Goal: Task Accomplishment & Management: Complete application form

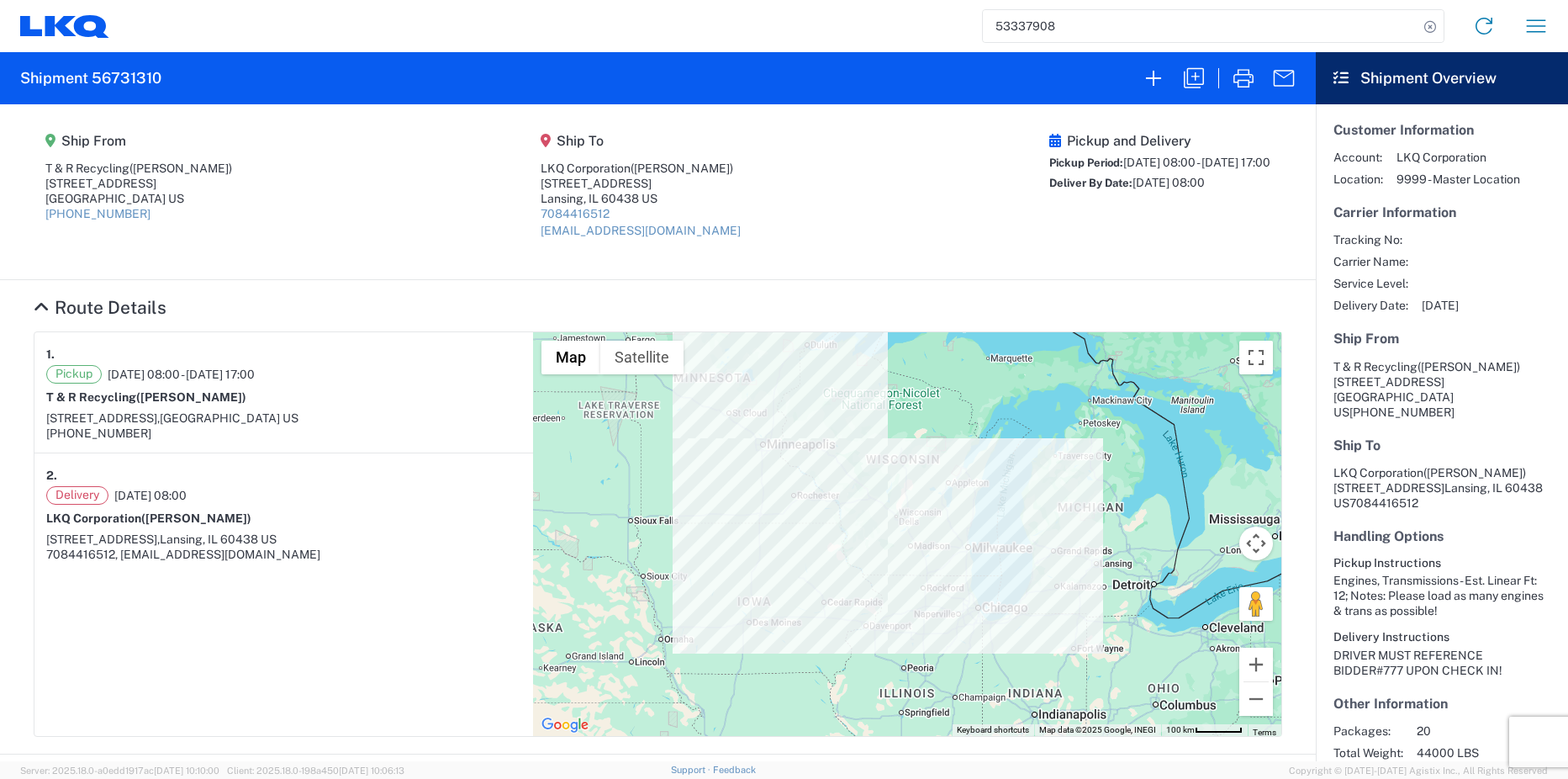
click at [61, 19] on icon at bounding box center [65, 27] width 89 height 22
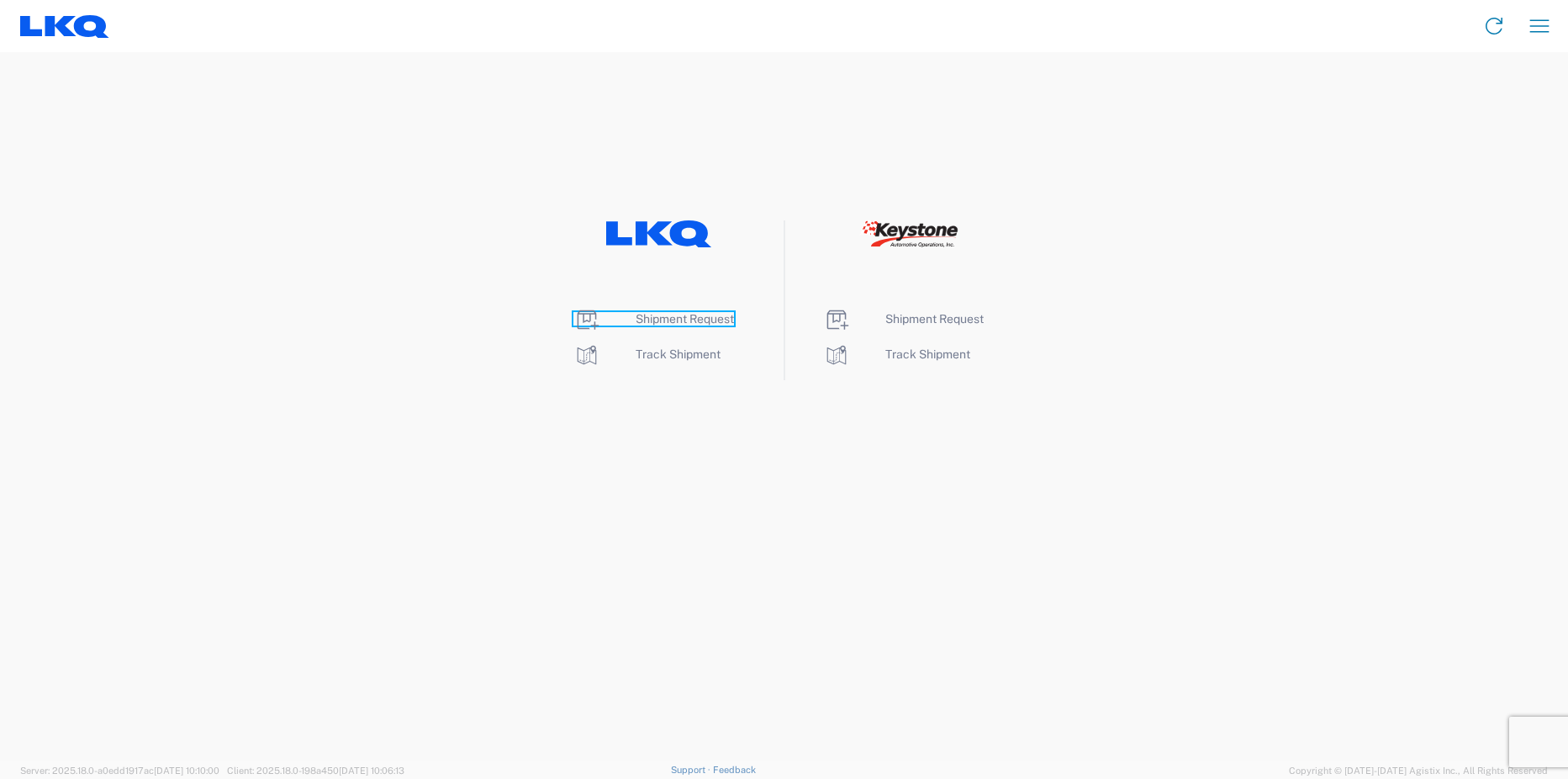
click at [630, 324] on link "Shipment Request" at bounding box center [653, 319] width 160 height 14
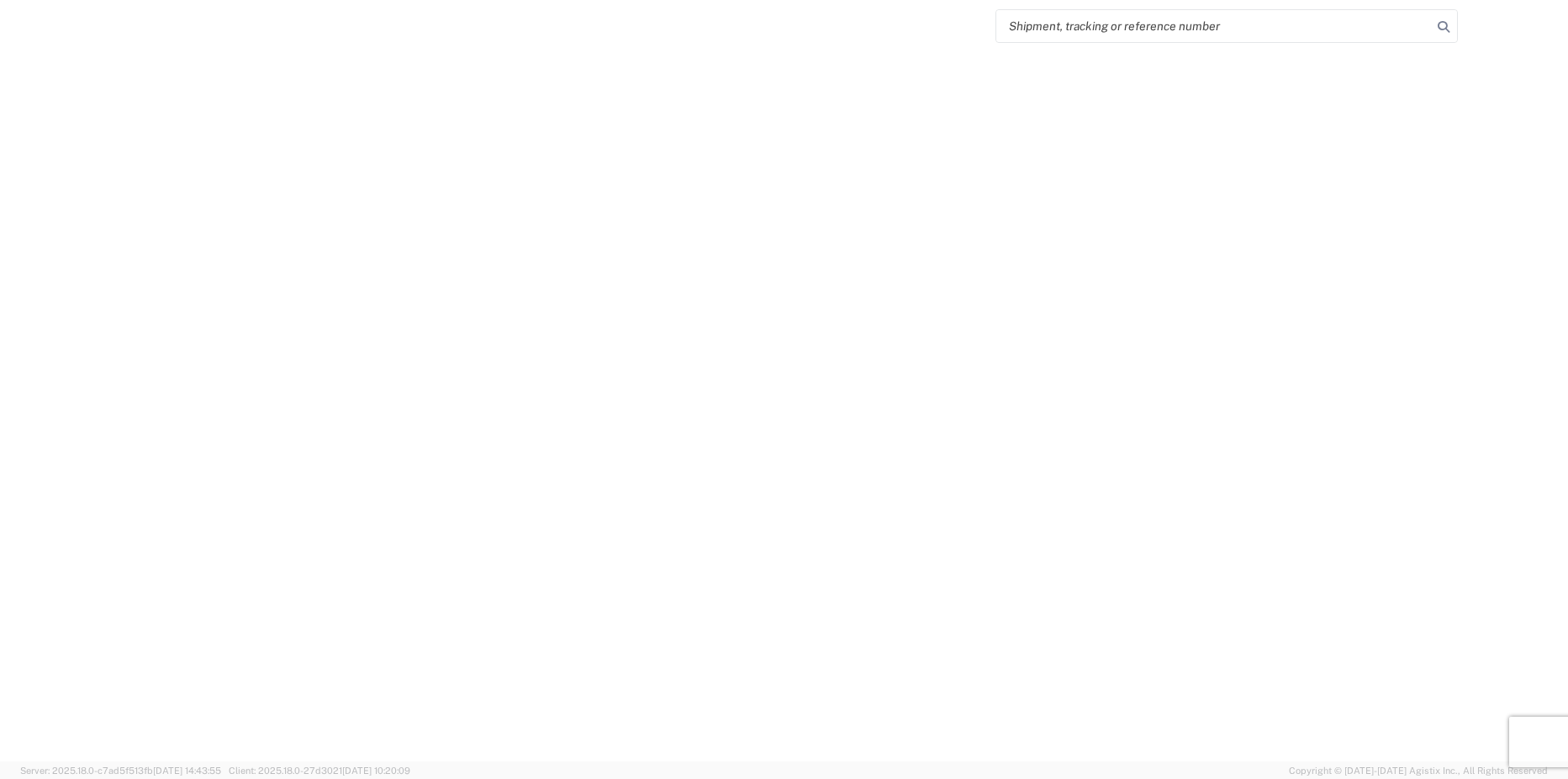
select select "FULL"
select select "LBS"
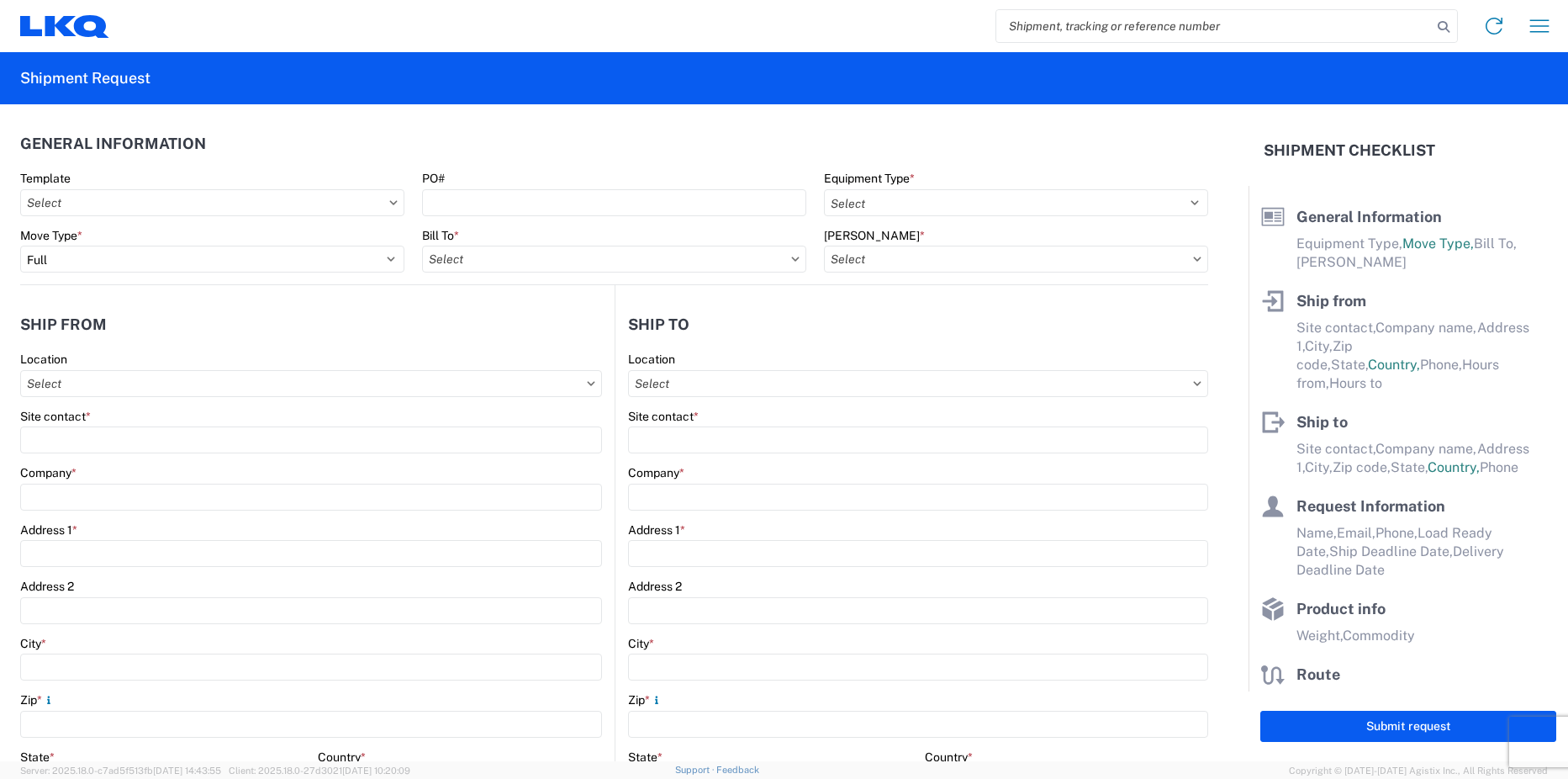
click at [1190, 25] on input "search" at bounding box center [1215, 26] width 436 height 32
type input "56731310"
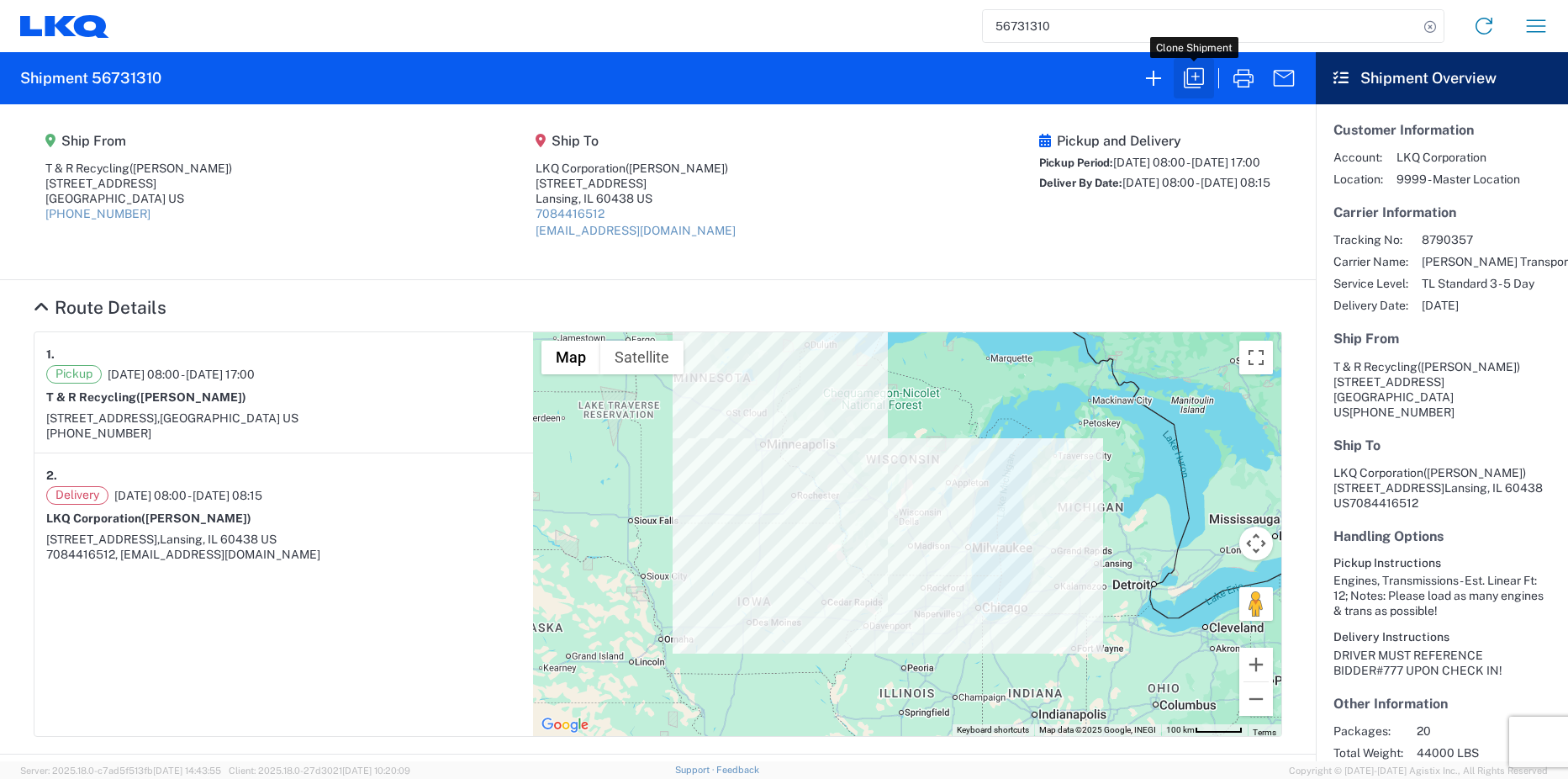
click at [1197, 81] on icon "button" at bounding box center [1193, 77] width 27 height 27
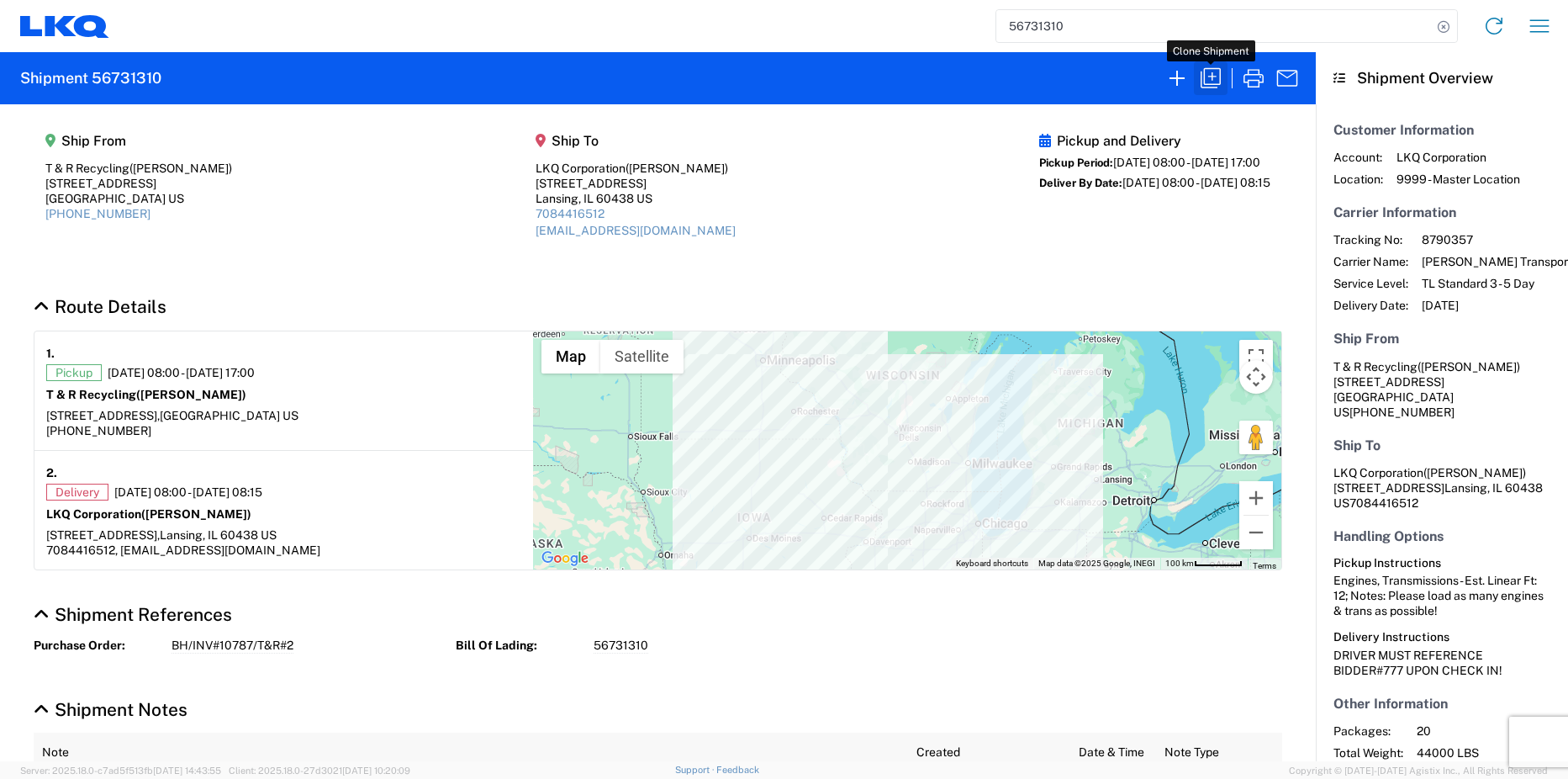
select select "FULL"
select select "LBS"
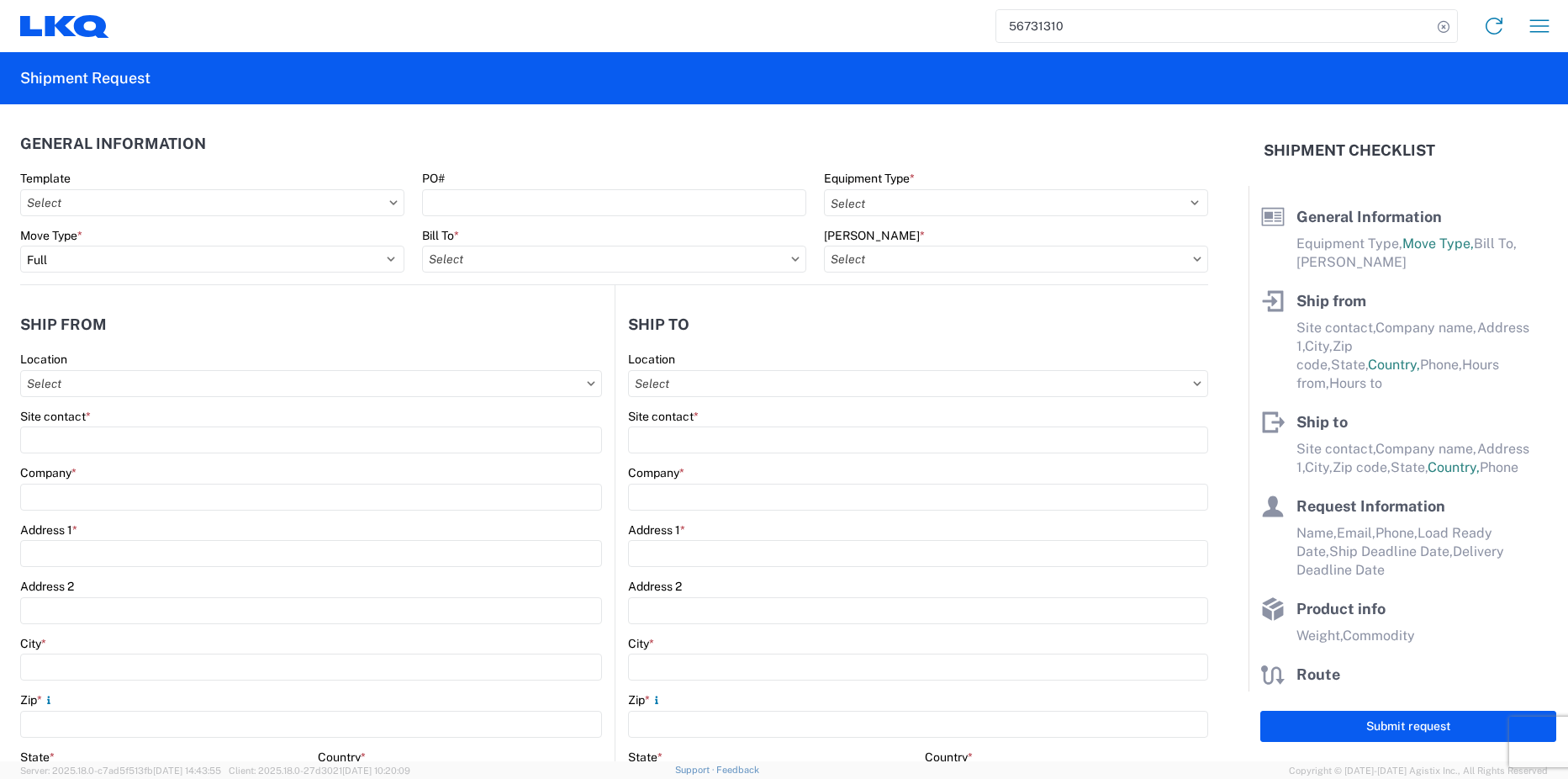
select select "STDV"
type input "Travis"
type input "T & R Recycling"
type input "[STREET_ADDRESS]"
type input "Chippewa Falls"
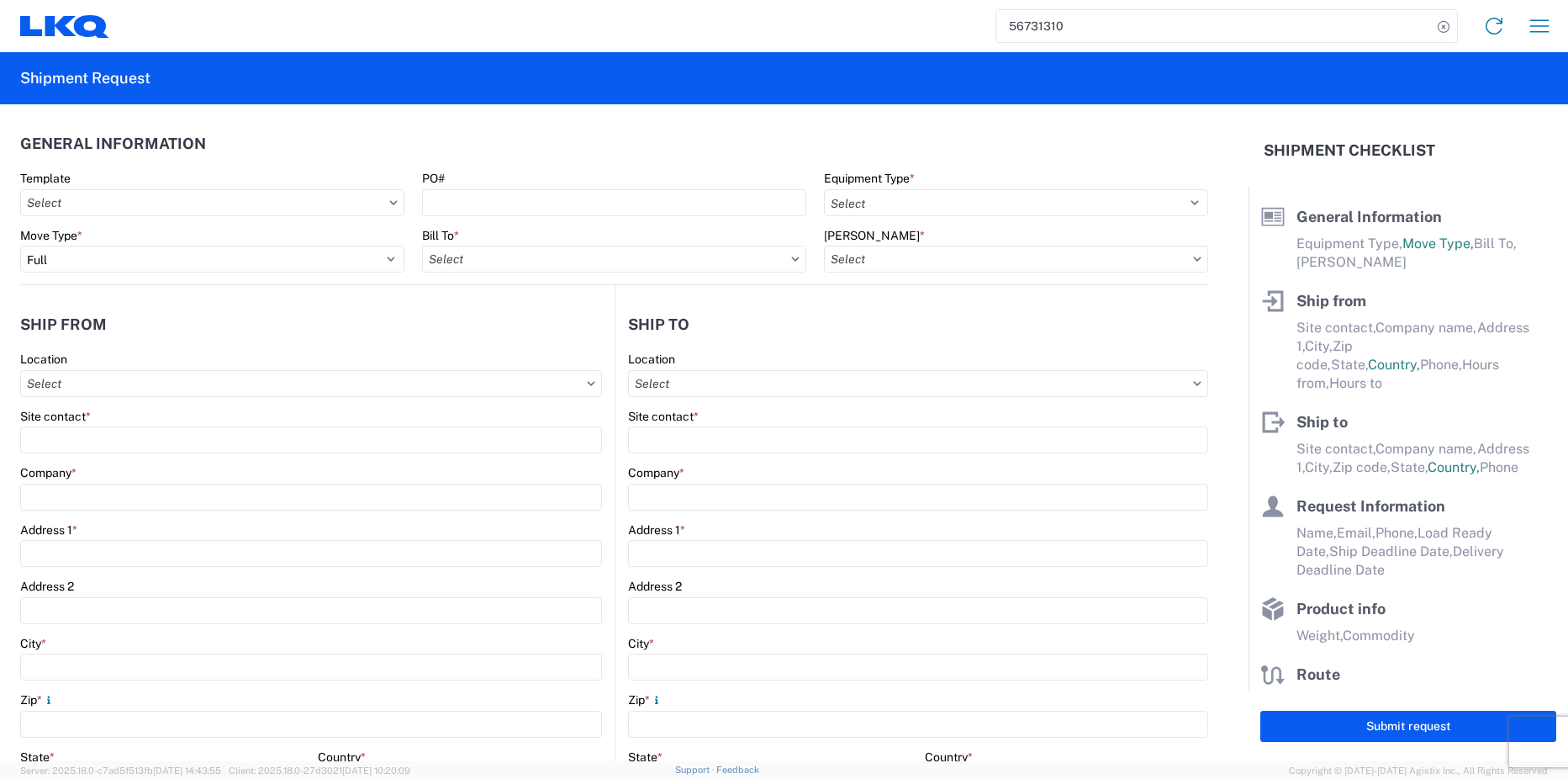
type input "54729"
type input "Pat Ricci"
type input "LKQ Corporation"
type input "16801 Exchange Avenue Suite 1"
type input "Suite 1"
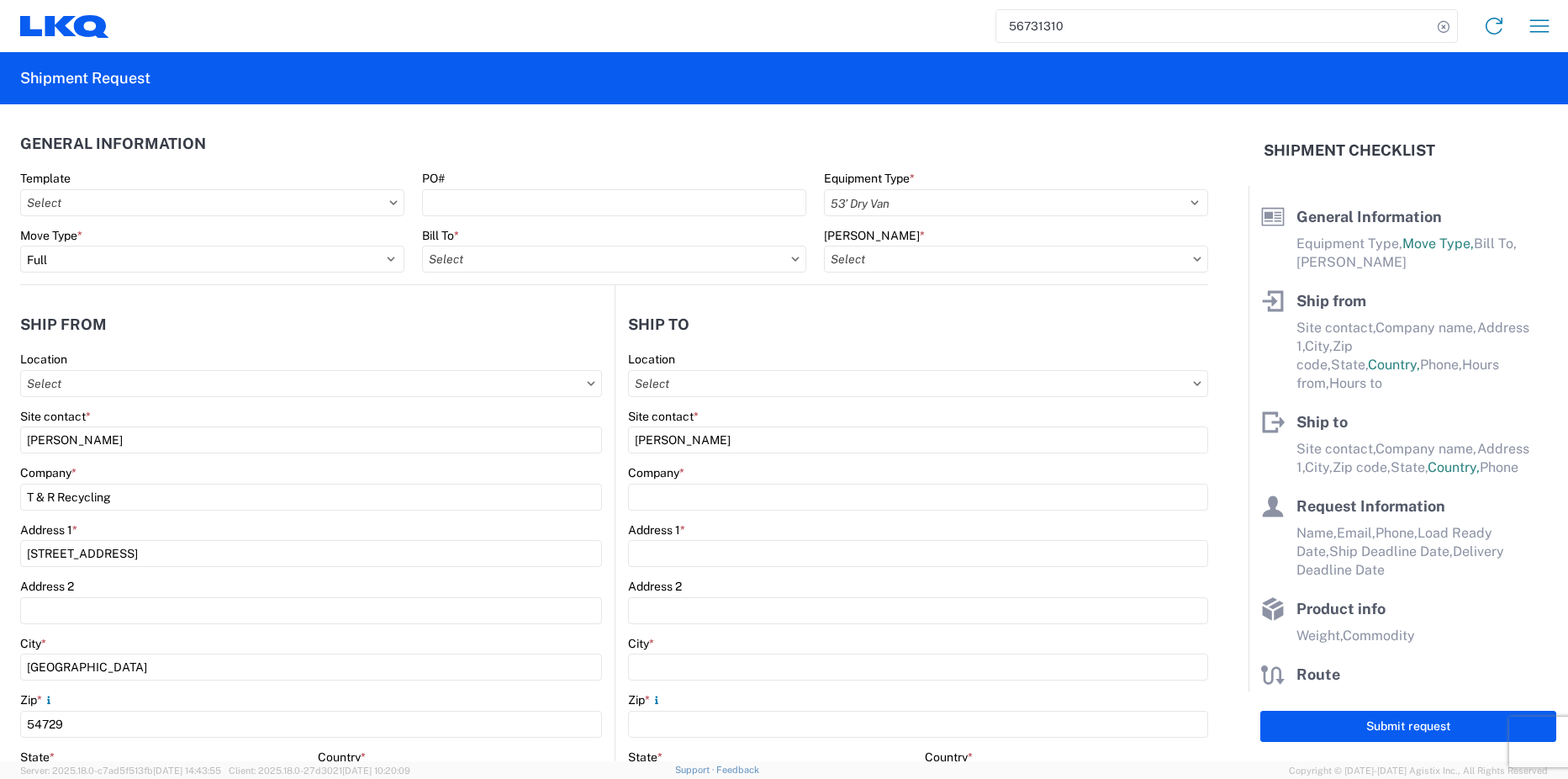
type input "Lansing"
type input "60438"
type input "[EMAIL_ADDRESS][DOMAIN_NAME]"
type input "Pat Ricci"
type input "[EMAIL_ADDRESS][DOMAIN_NAME]"
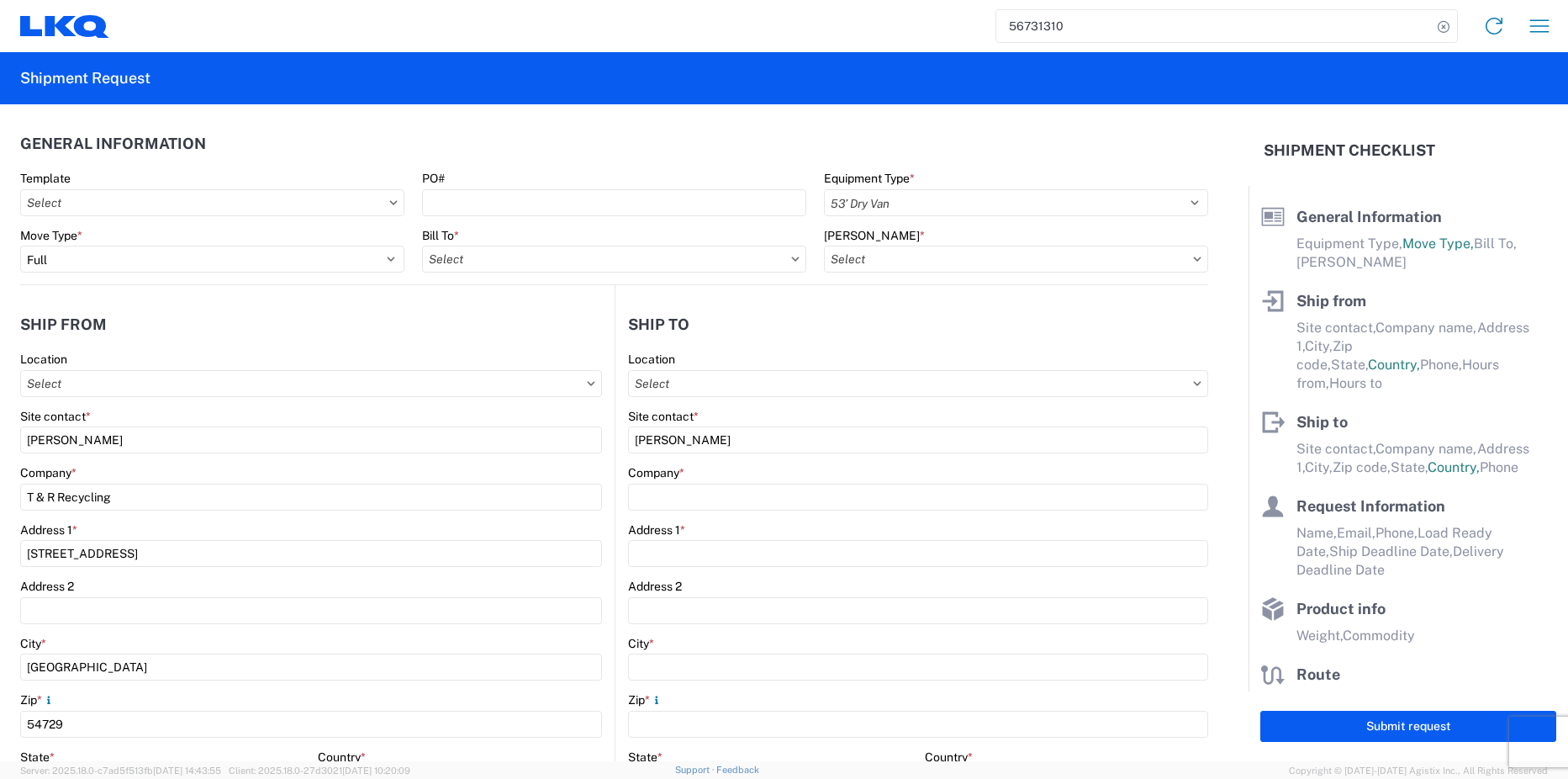
type input "7085109945"
type input "2025-09-09"
type input "2025-09-10"
type textarea "DRIVER MUST REFERENCE BIDDER#777 UPON CHECK IN!"
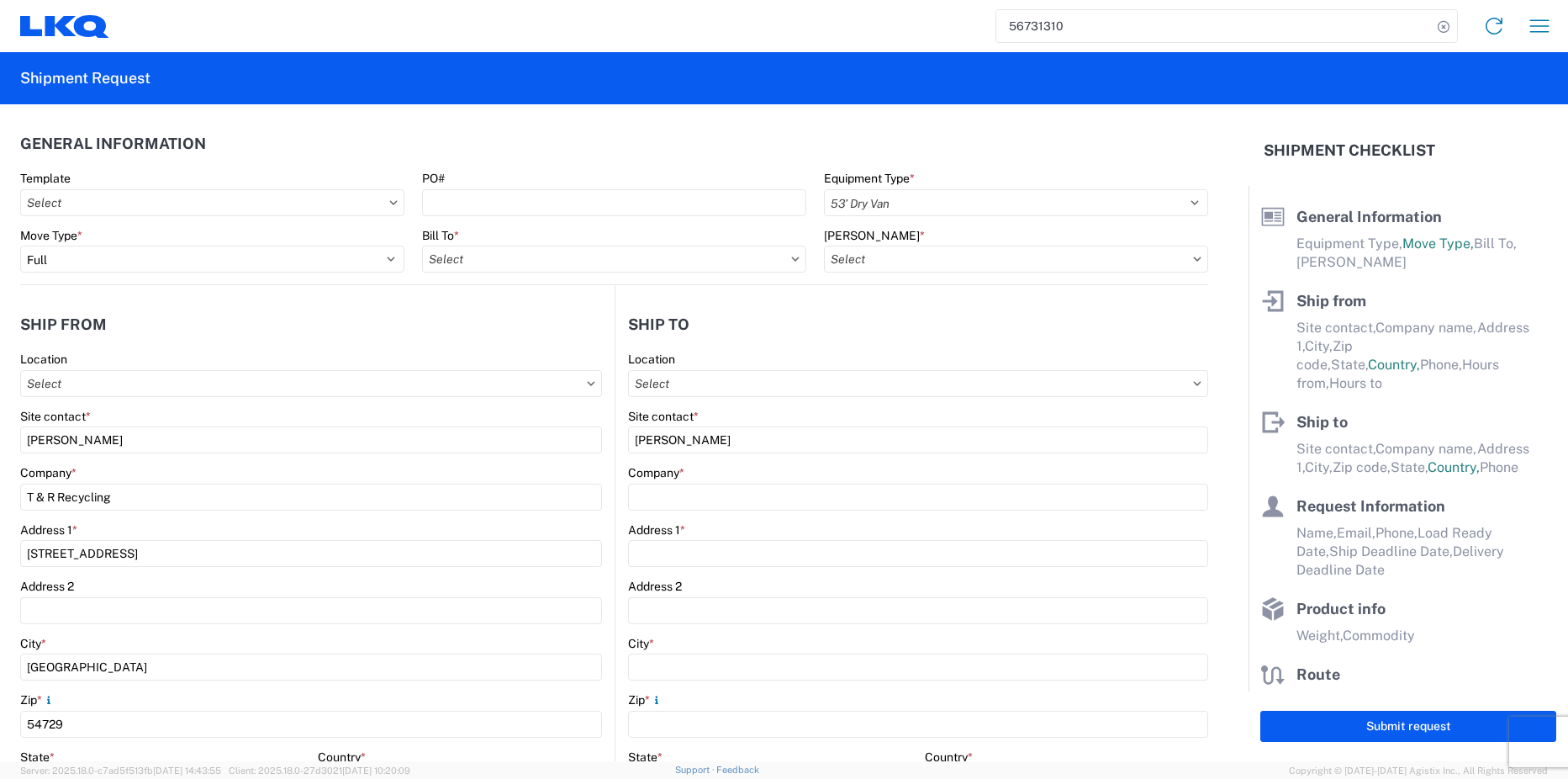
type textarea "DRIVER MUST REFERENCE BIDDER#777 UPON CHECK IN!"
type input "44000"
type input "Engines, Transmissions"
type input "20"
type input "0"
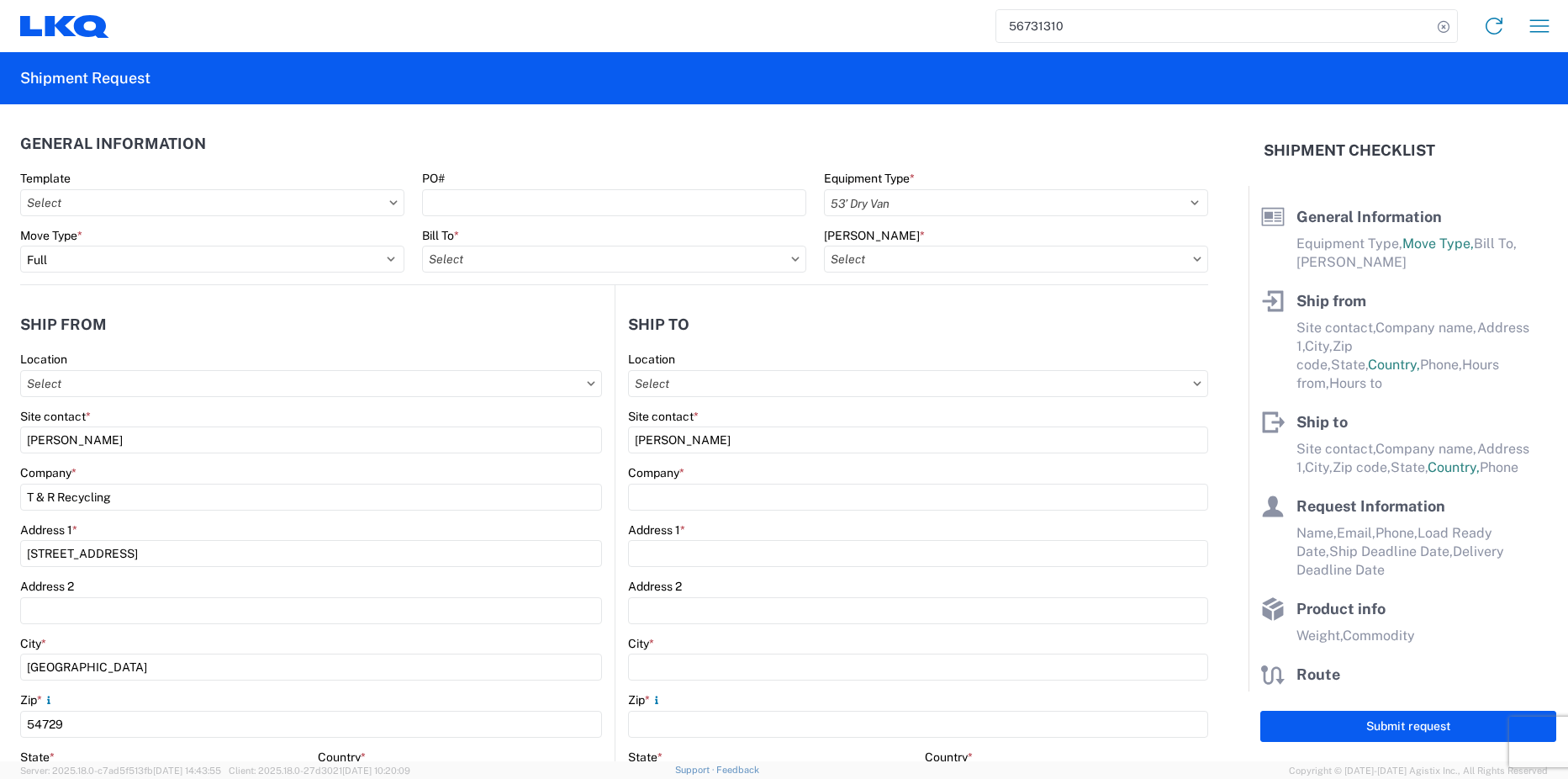
type input "40"
type input "52"
type textarea "Please load as many engines & trans as possible!"
select select "US"
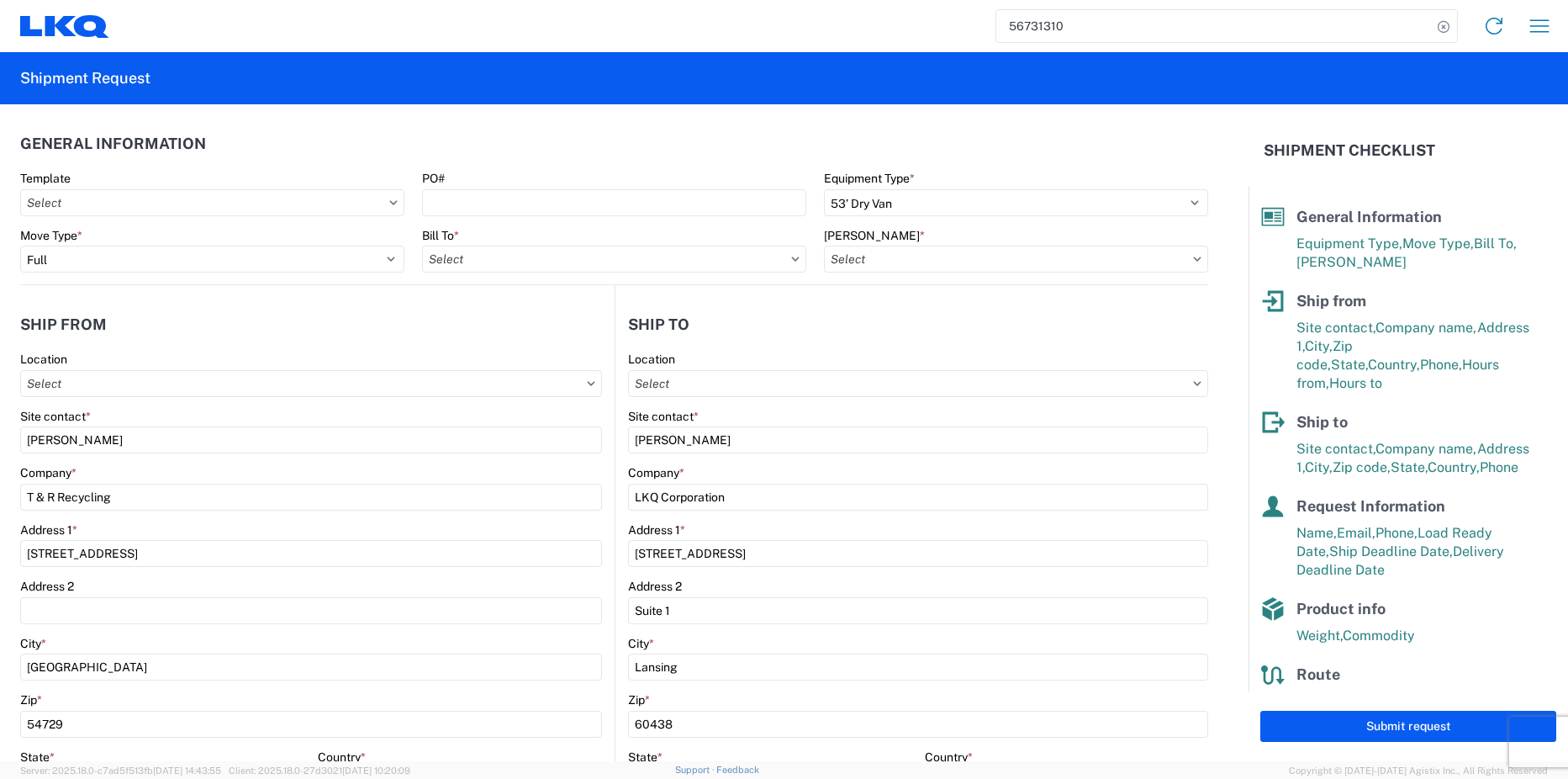
type input "1810 - LKQ Heavy Duty Truck Core"
type input "1810-1100-50180-0000 - 1810 Freight In - Heavy Truck"
type input "1810 - LKQ Heavy Duty Truck Core"
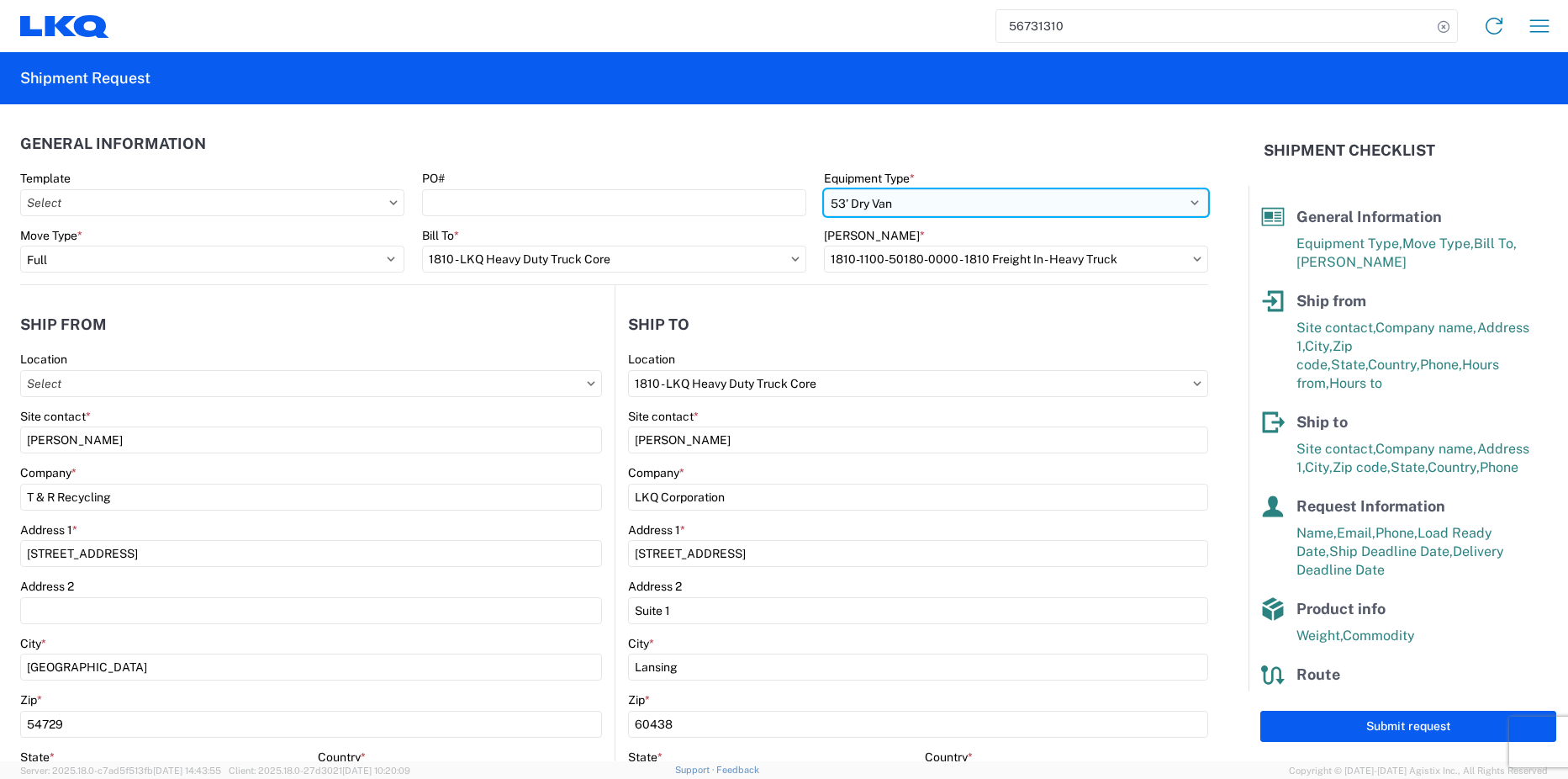
click at [908, 199] on select "Select 53’ Dry Van Flatbed Dropdeck (van) Lowboy (flatbed) Rail" at bounding box center [1016, 202] width 384 height 27
select select "FLBD"
click at [824, 190] on select "Select 53’ Dry Van Flatbed Dropdeck (van) Lowboy (flatbed) Rail" at bounding box center [1016, 202] width 384 height 27
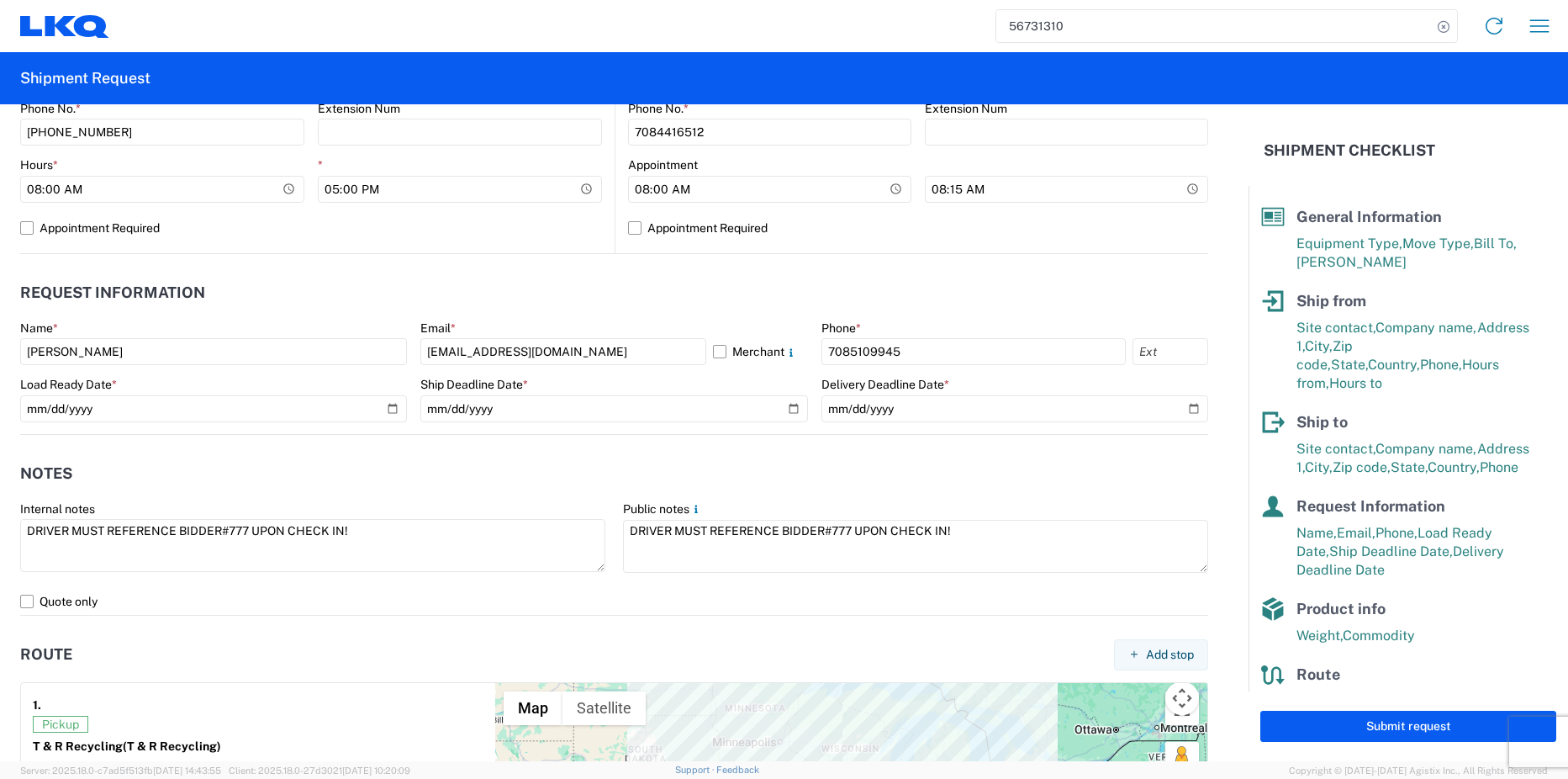
scroll to position [687, 0]
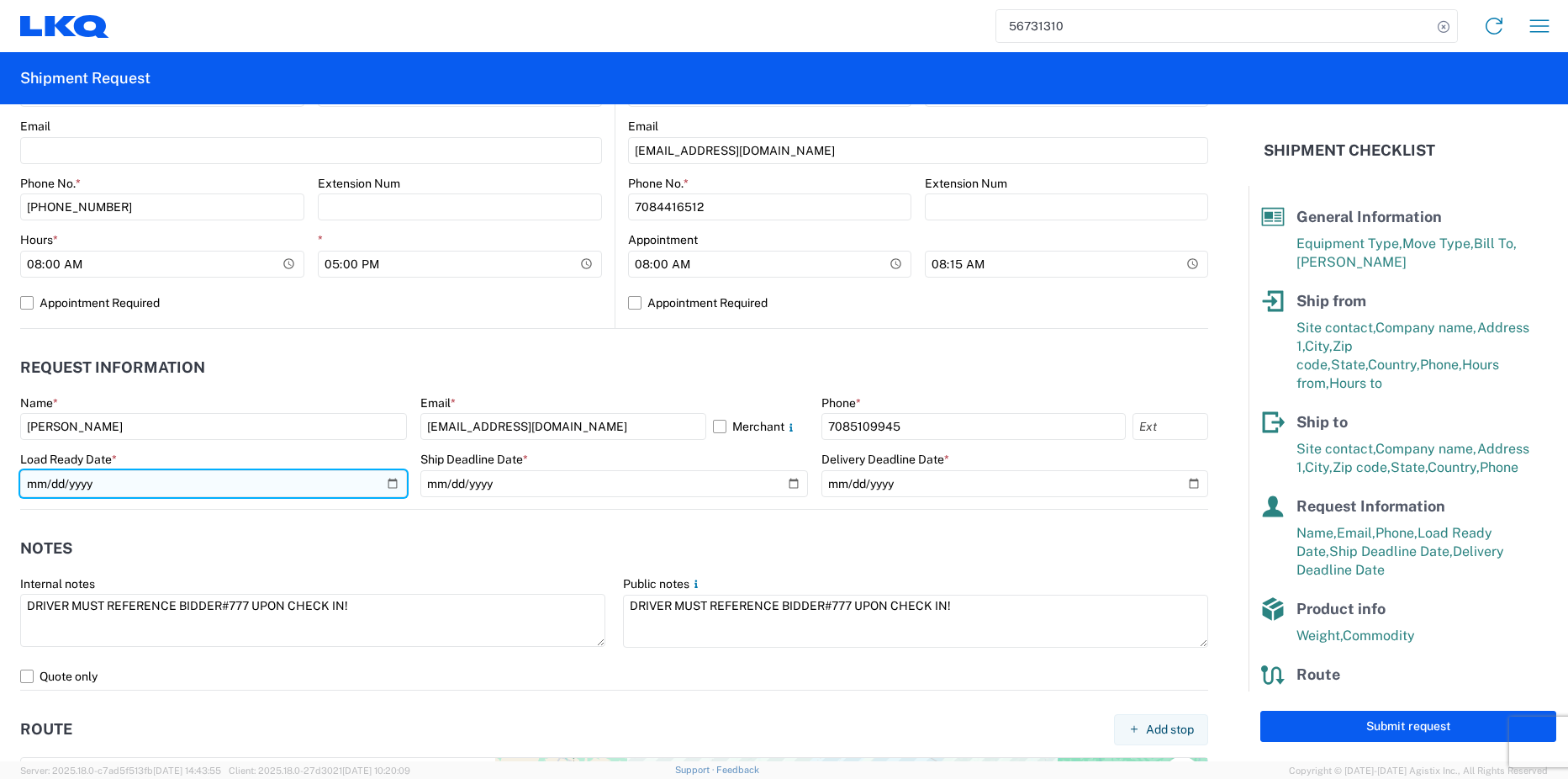
click at [388, 474] on input "2025-09-09" at bounding box center [214, 483] width 387 height 27
click at [383, 483] on input "2025-09-09" at bounding box center [214, 483] width 387 height 27
type input "2025-09-10"
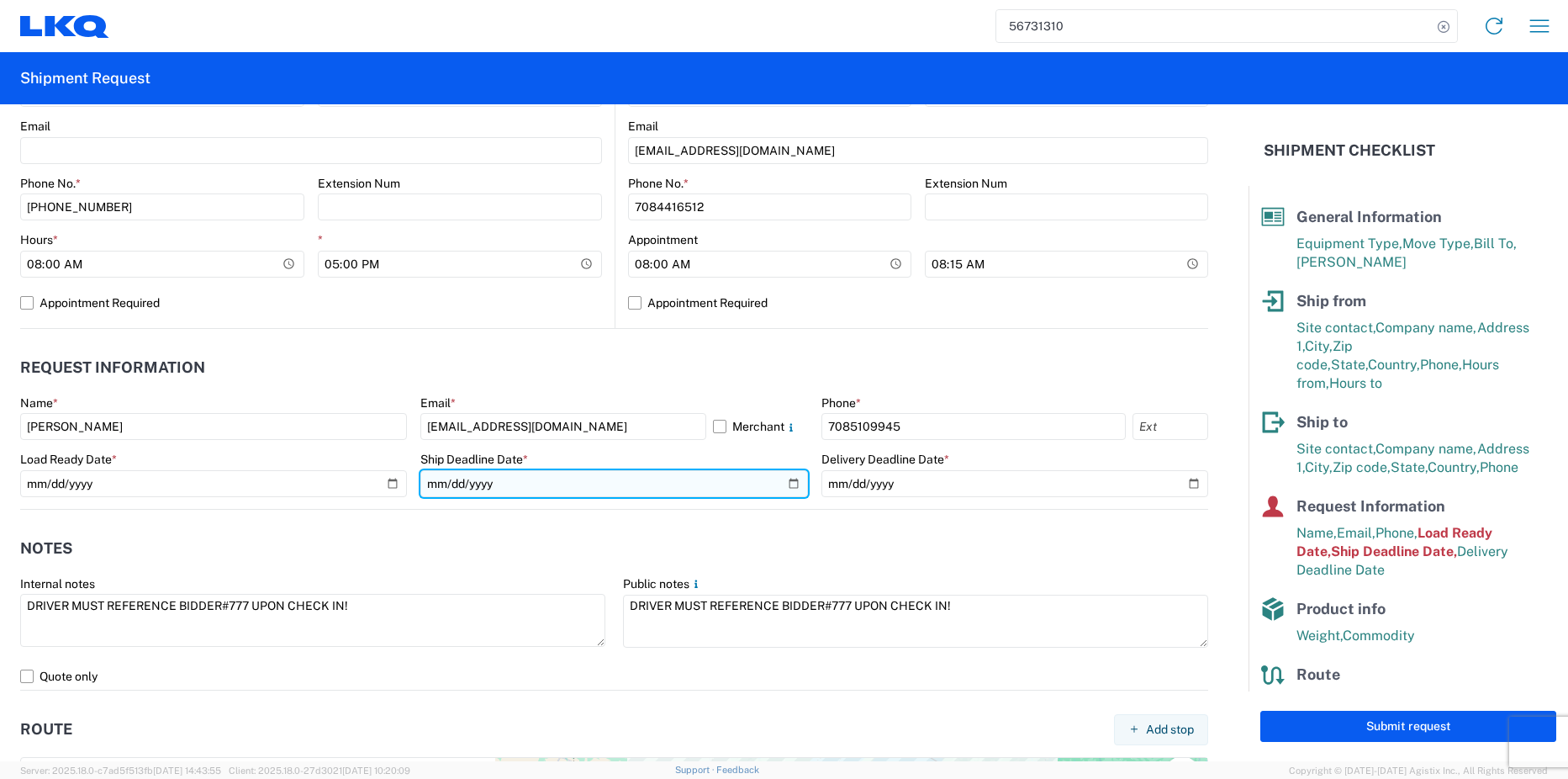
click at [783, 479] on input "2025-09-09" at bounding box center [613, 483] width 387 height 27
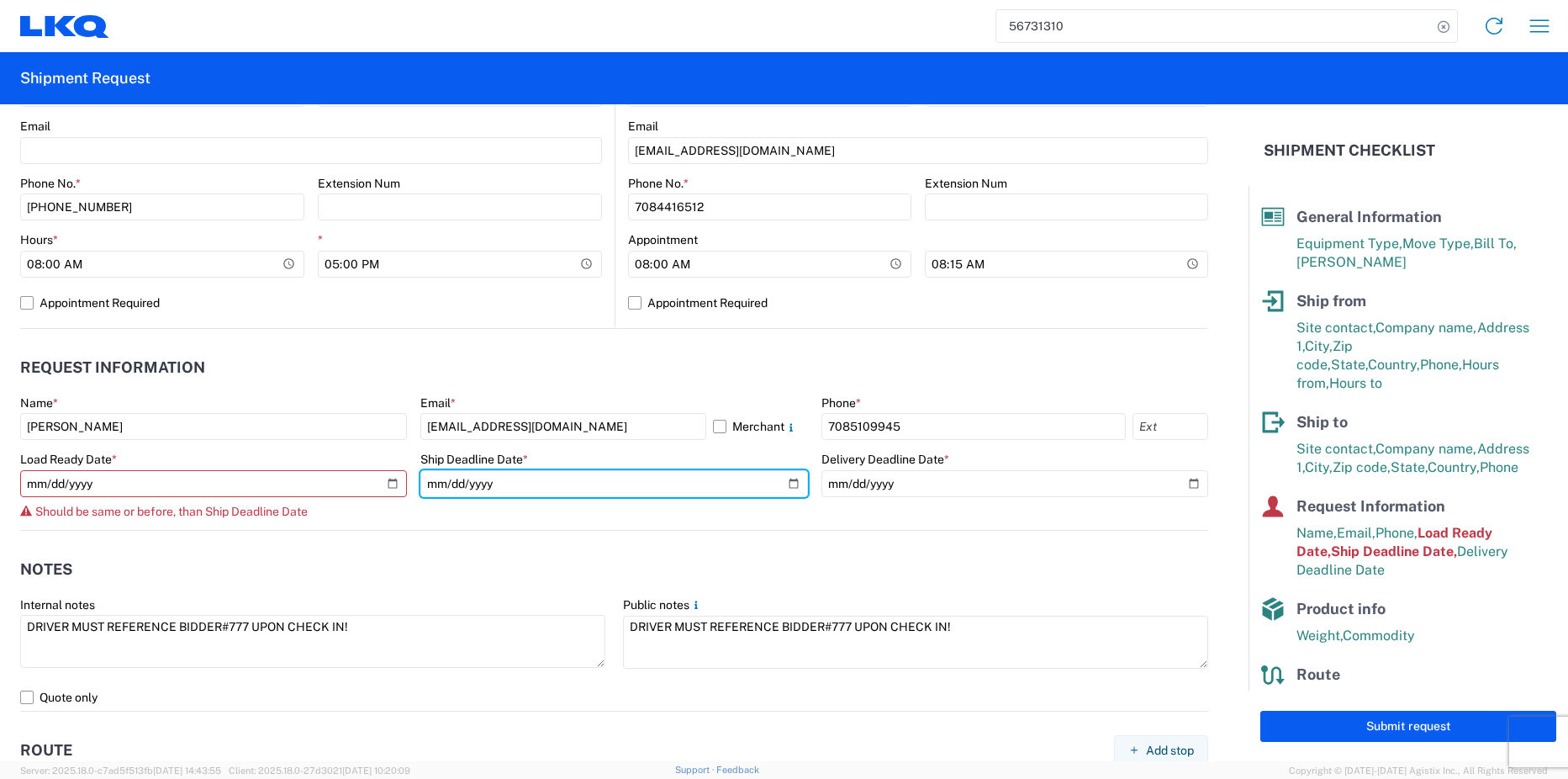
type input "2025-09-11"
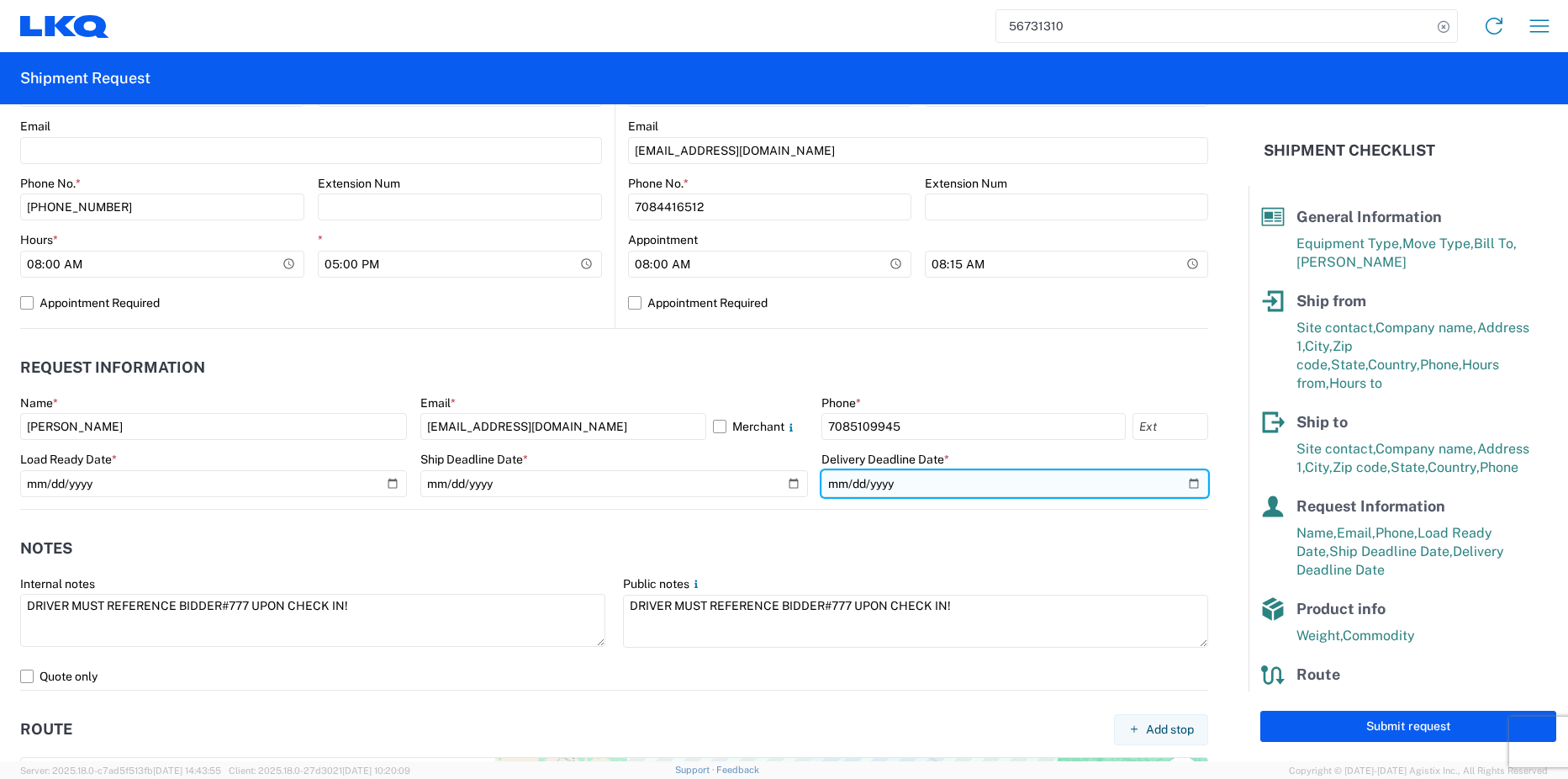
click at [1186, 478] on input "2025-09-10" at bounding box center [1015, 483] width 387 height 27
type input "2025-09-12"
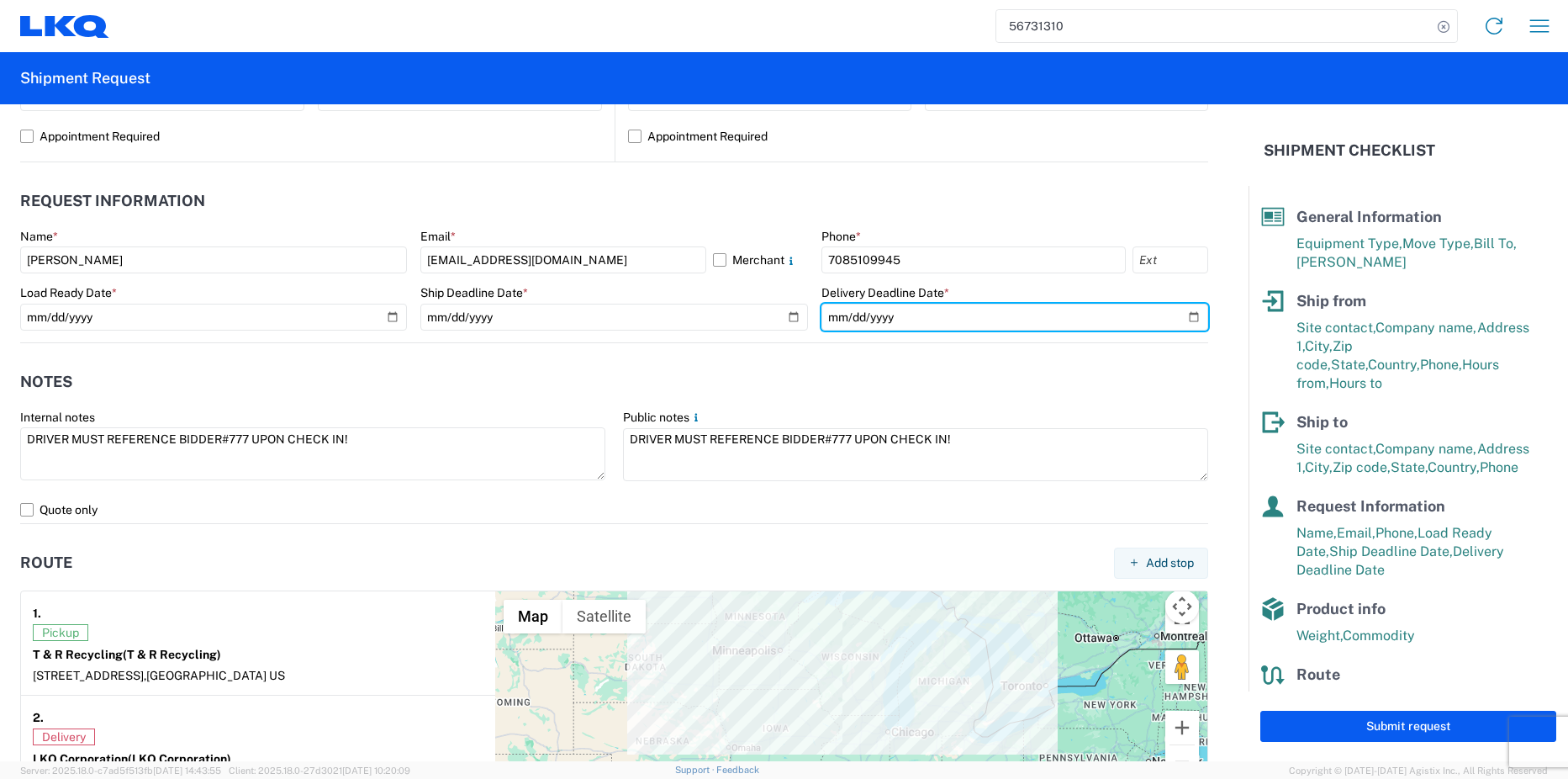
scroll to position [855, 0]
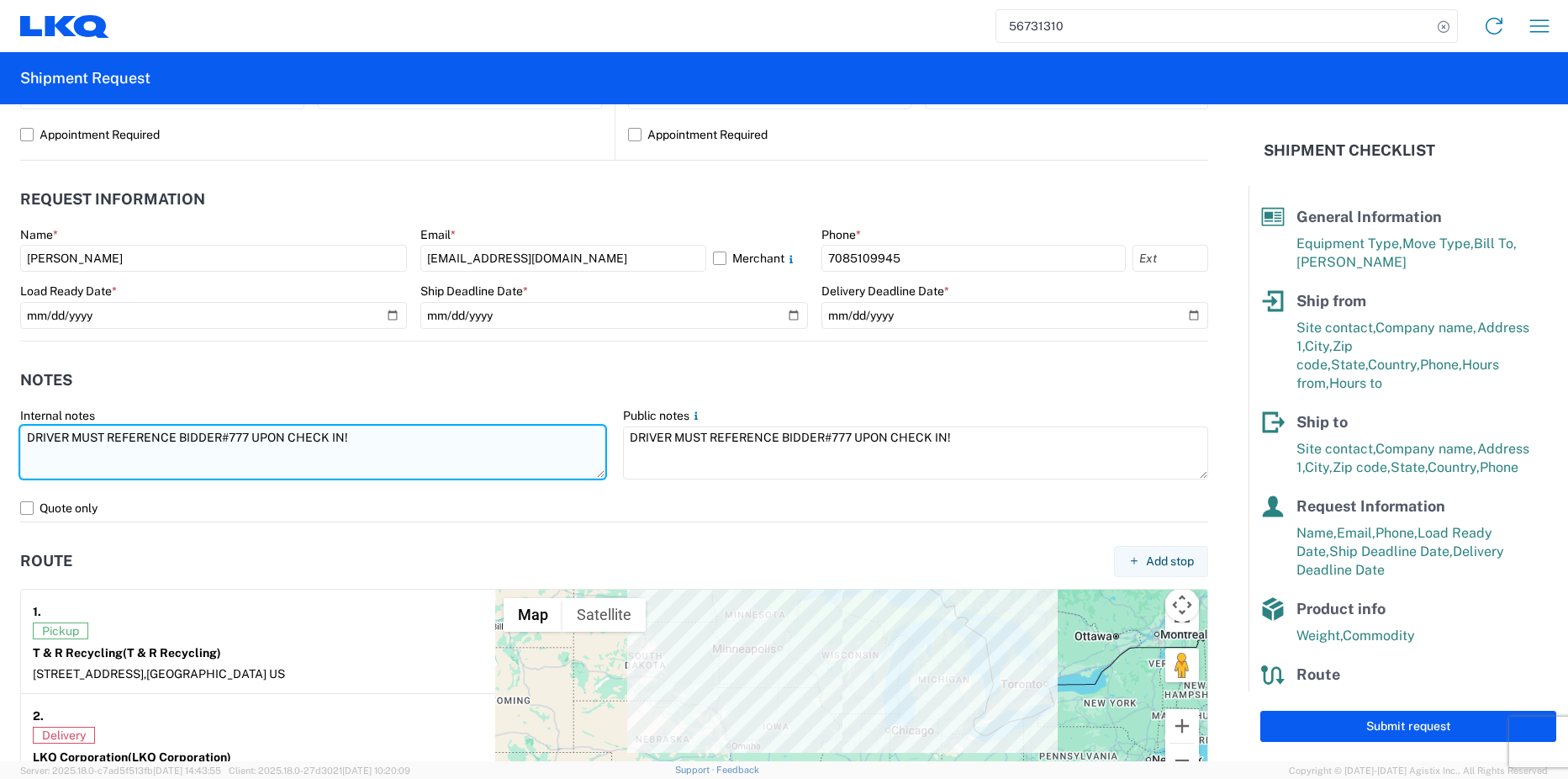
drag, startPoint x: 394, startPoint y: 439, endPoint x: 31, endPoint y: 448, distance: 363.1
click at [8, 452] on form "General Information Template PO# Equipment Type * Select 53’ Dry Van Flatbed Dr…" at bounding box center [624, 433] width 1249 height 657
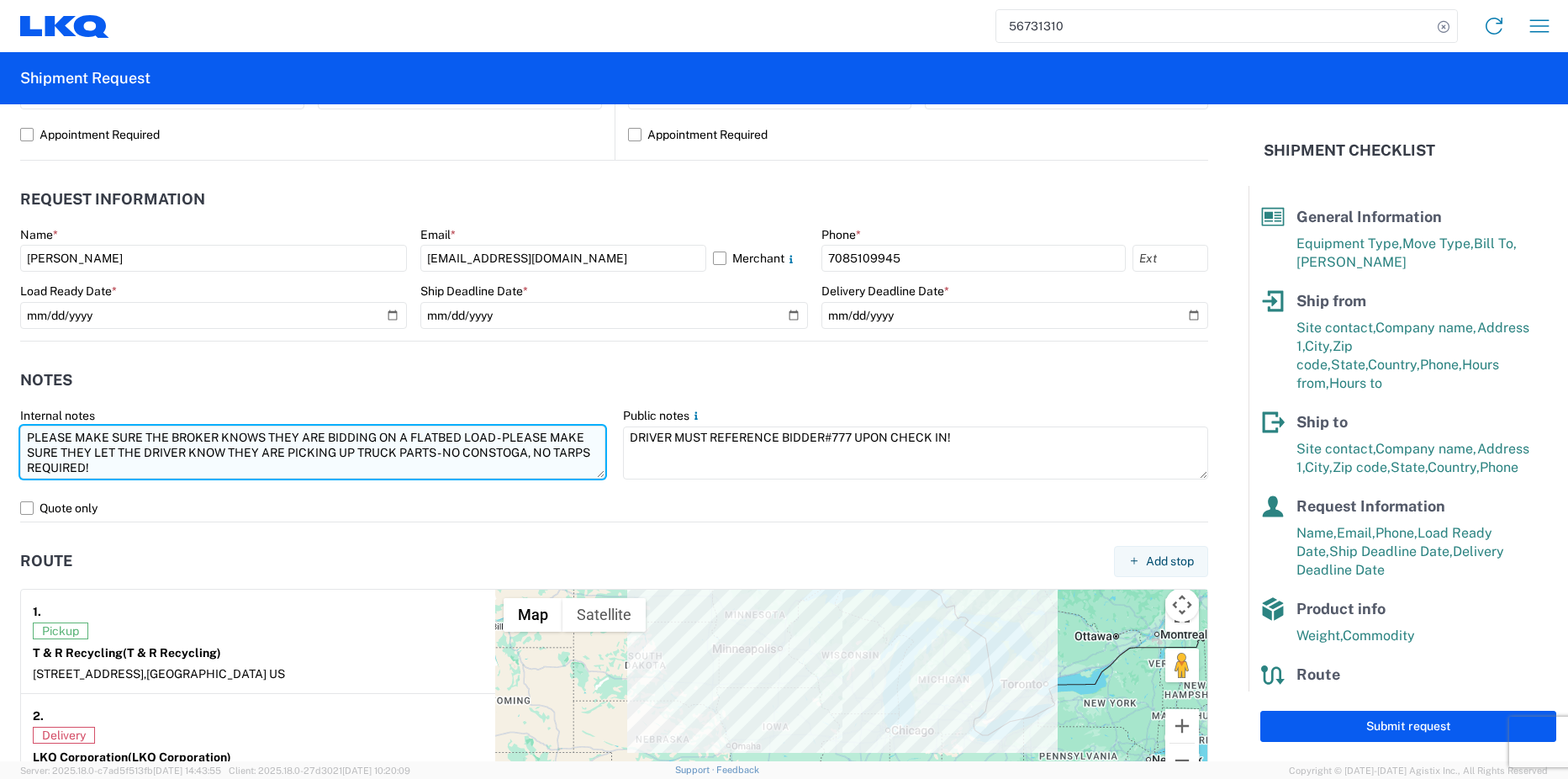
drag, startPoint x: 50, startPoint y: 448, endPoint x: 219, endPoint y: 427, distance: 170.3
click at [132, 411] on div "Internal notes PLEASE MAKE SURE THE BROKER KNOWS THEY ARE BIDDING ON A FLATBED …" at bounding box center [313, 444] width 585 height 75
click at [502, 454] on textarea "PLEASE MAKE SURE THE BROKER KNOWS THEY ARE BIDDING ON A FLATBED LOAD - PLEASE M…" at bounding box center [313, 452] width 585 height 53
click at [447, 449] on textarea "PLEASE MAKE SURE THE BROKER KNOWS THEY ARE BIDDING ON A FLATBED LOAD - PLEASE M…" at bounding box center [313, 452] width 585 height 53
click at [22, 466] on textarea "PLEASE MAKE SURE THE BROKER KNOWS THEY ARE BIDDING ON A FLATBED LOAD - PLEASE M…" at bounding box center [313, 452] width 585 height 53
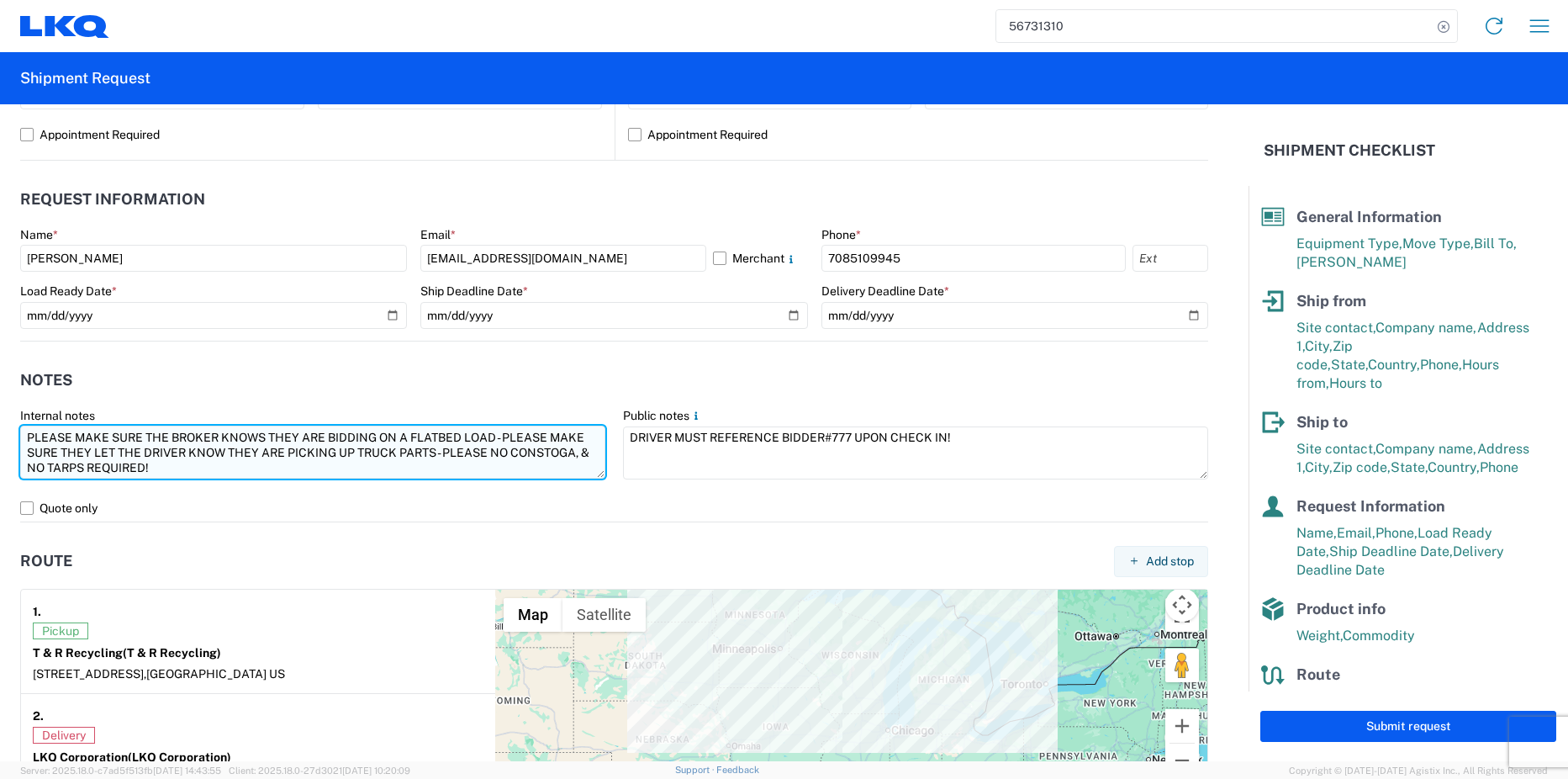
drag, startPoint x: 97, startPoint y: 466, endPoint x: 138, endPoint y: 446, distance: 45.6
click at [98, 466] on textarea "PLEASE MAKE SURE THE BROKER KNOWS THEY ARE BIDDING ON A FLATBED LOAD - PLEASE M…" at bounding box center [313, 452] width 585 height 53
click at [206, 472] on textarea "PLEASE MAKE SURE THE BROKER KNOWS THEY ARE BIDDING ON A FLATBED LOAD - PLEASE M…" at bounding box center [313, 452] width 585 height 53
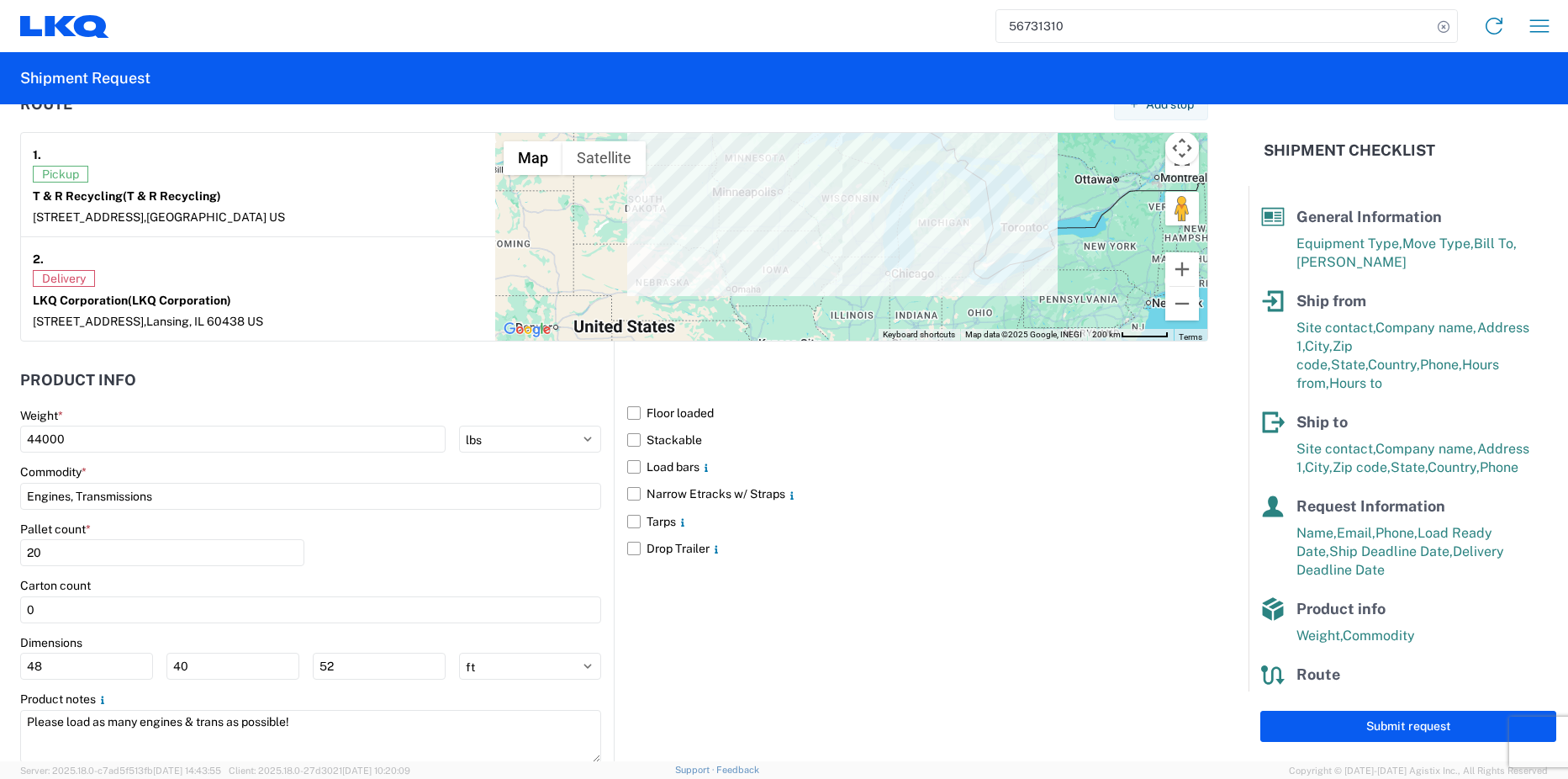
scroll to position [1360, 0]
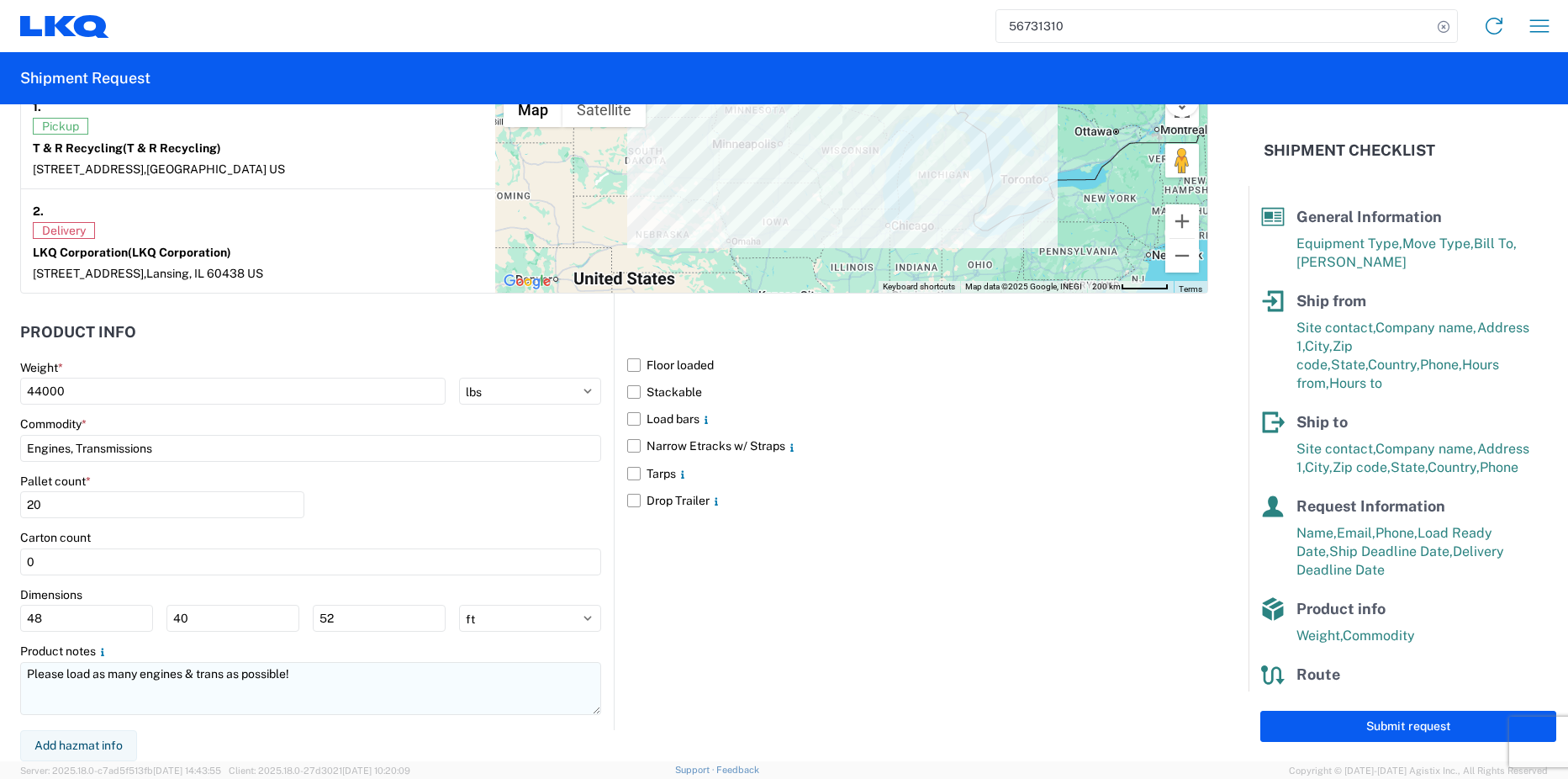
type textarea "PLEASE MAKE SURE THE BROKER KNOWS THEY ARE BIDDING ON A FLATBED LOAD - PLEASE M…"
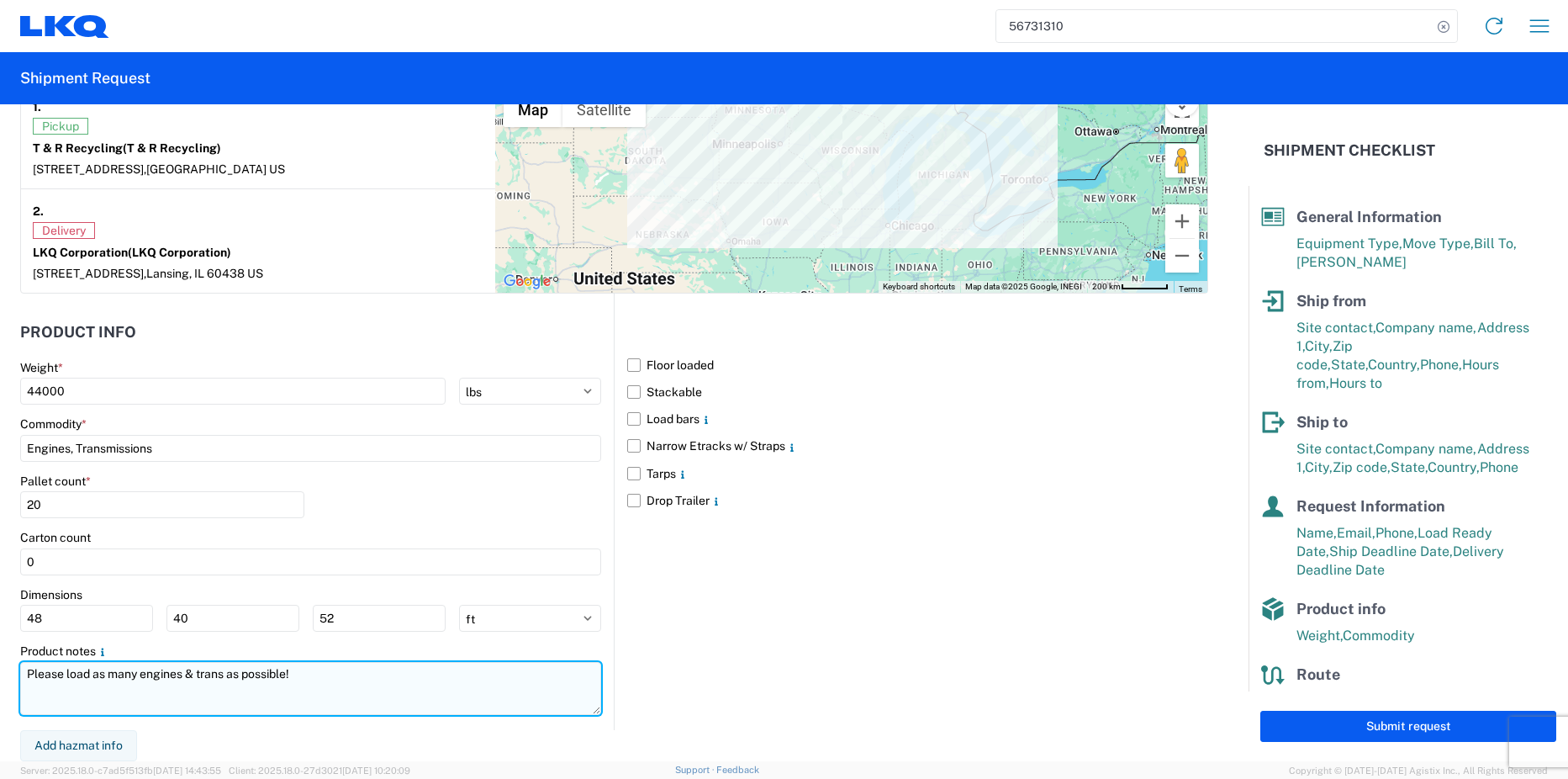
drag, startPoint x: 287, startPoint y: 673, endPoint x: 86, endPoint y: 675, distance: 201.0
click at [71, 680] on textarea "Please load as many engines & trans as possible!" at bounding box center [311, 688] width 581 height 53
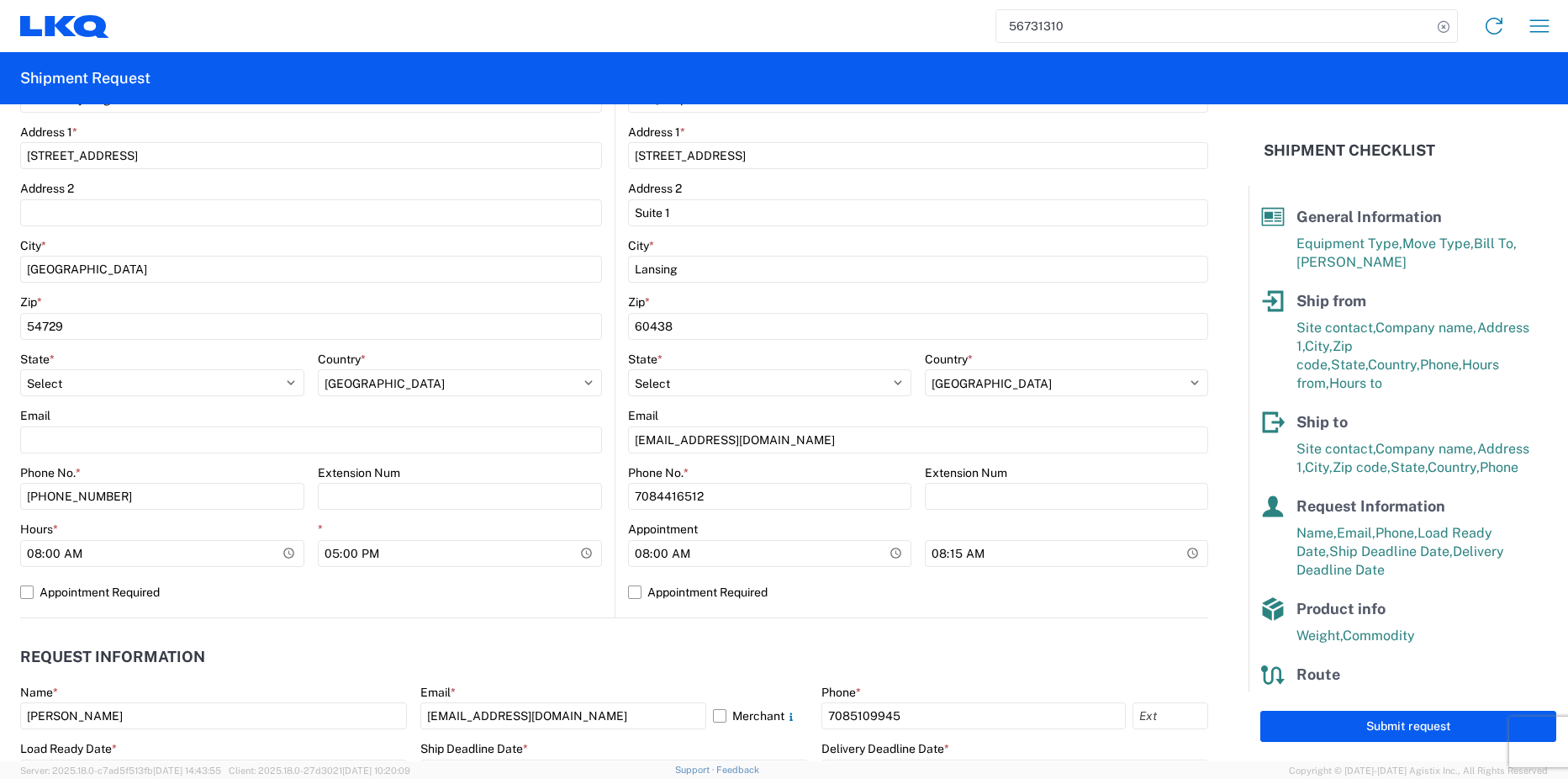
scroll to position [351, 0]
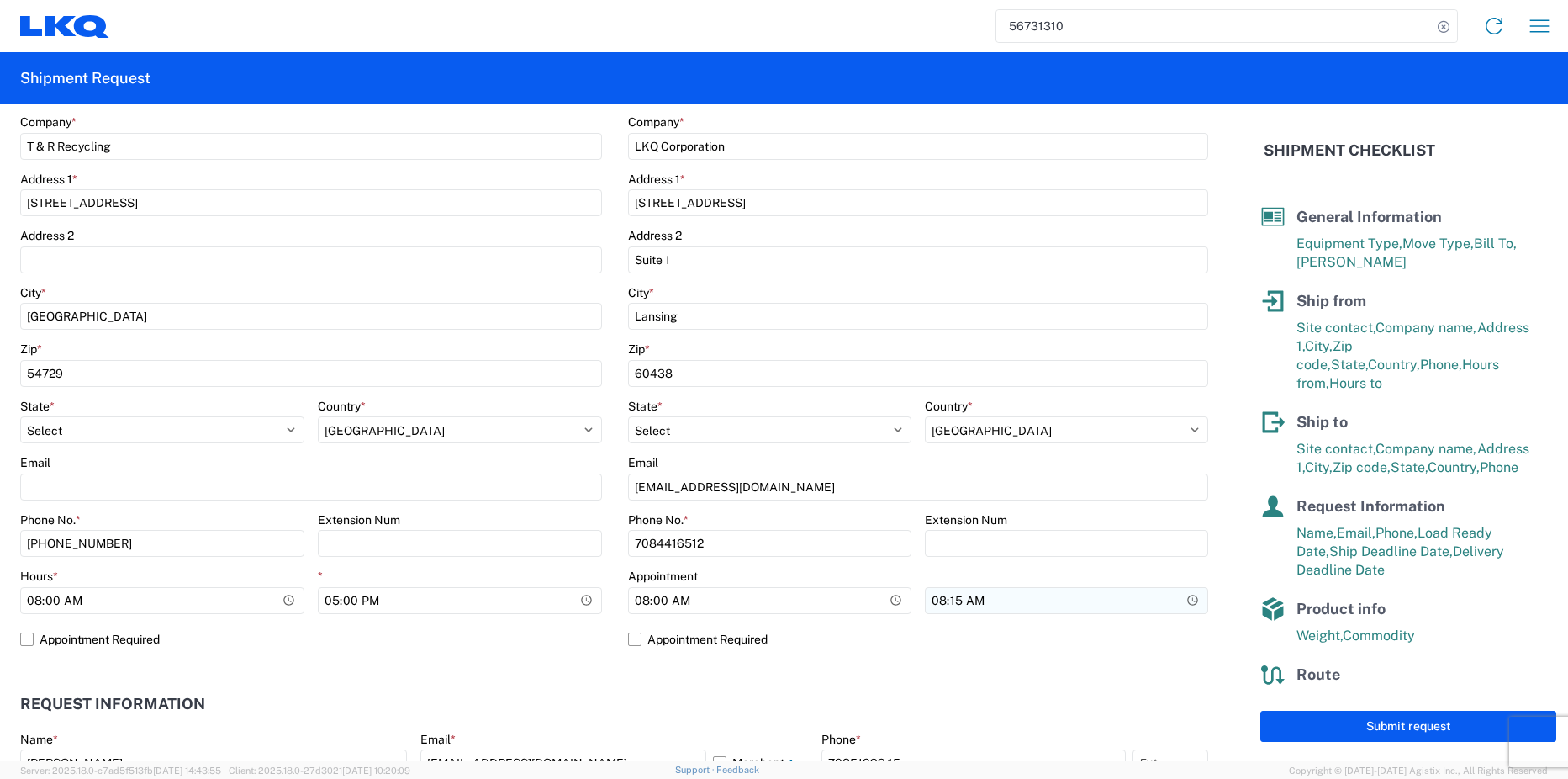
type textarea "Please load the remaining lot#s !"
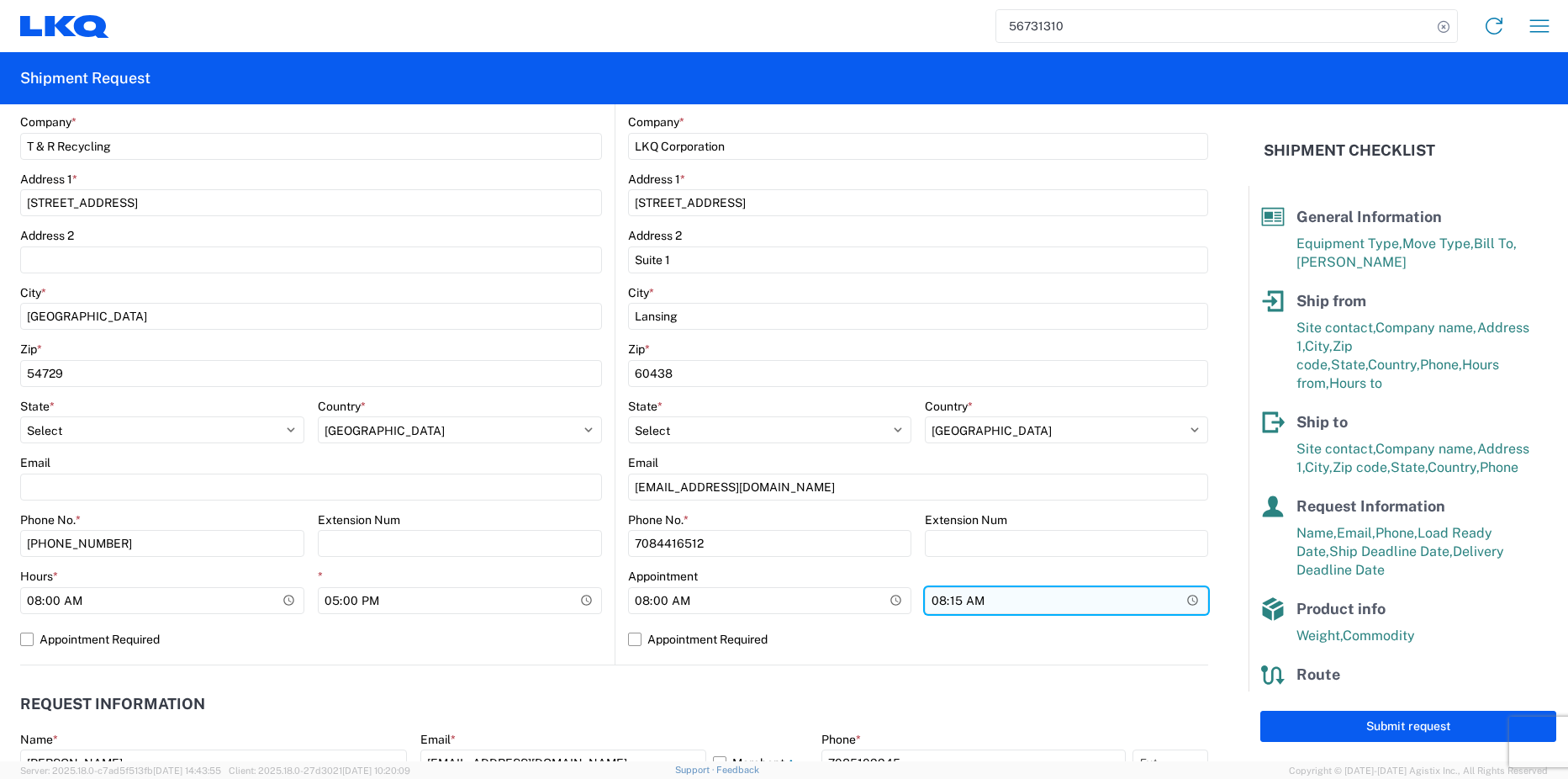
click at [927, 602] on input "08:15:00" at bounding box center [1066, 600] width 283 height 27
type input "15:00"
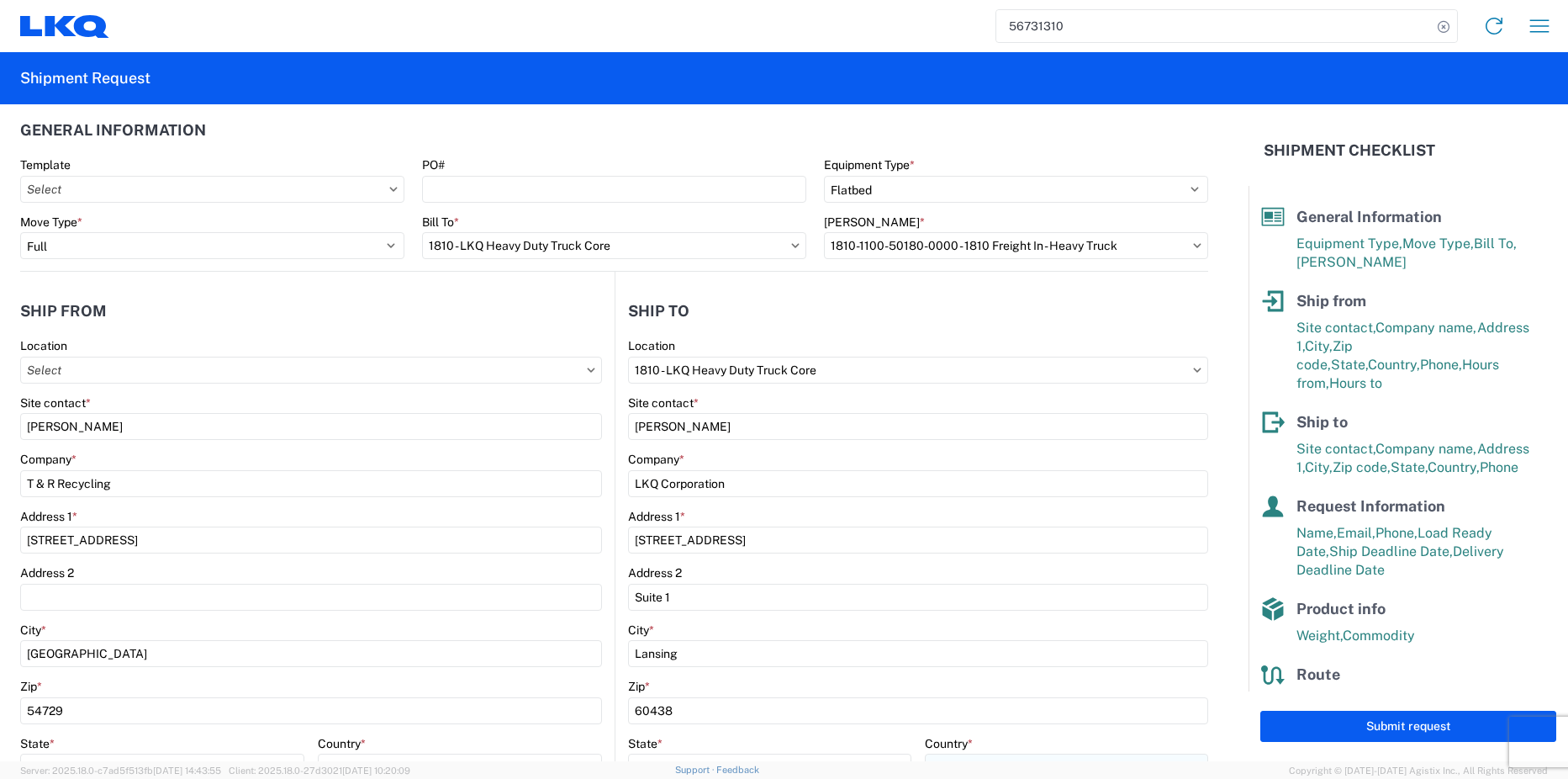
scroll to position [0, 0]
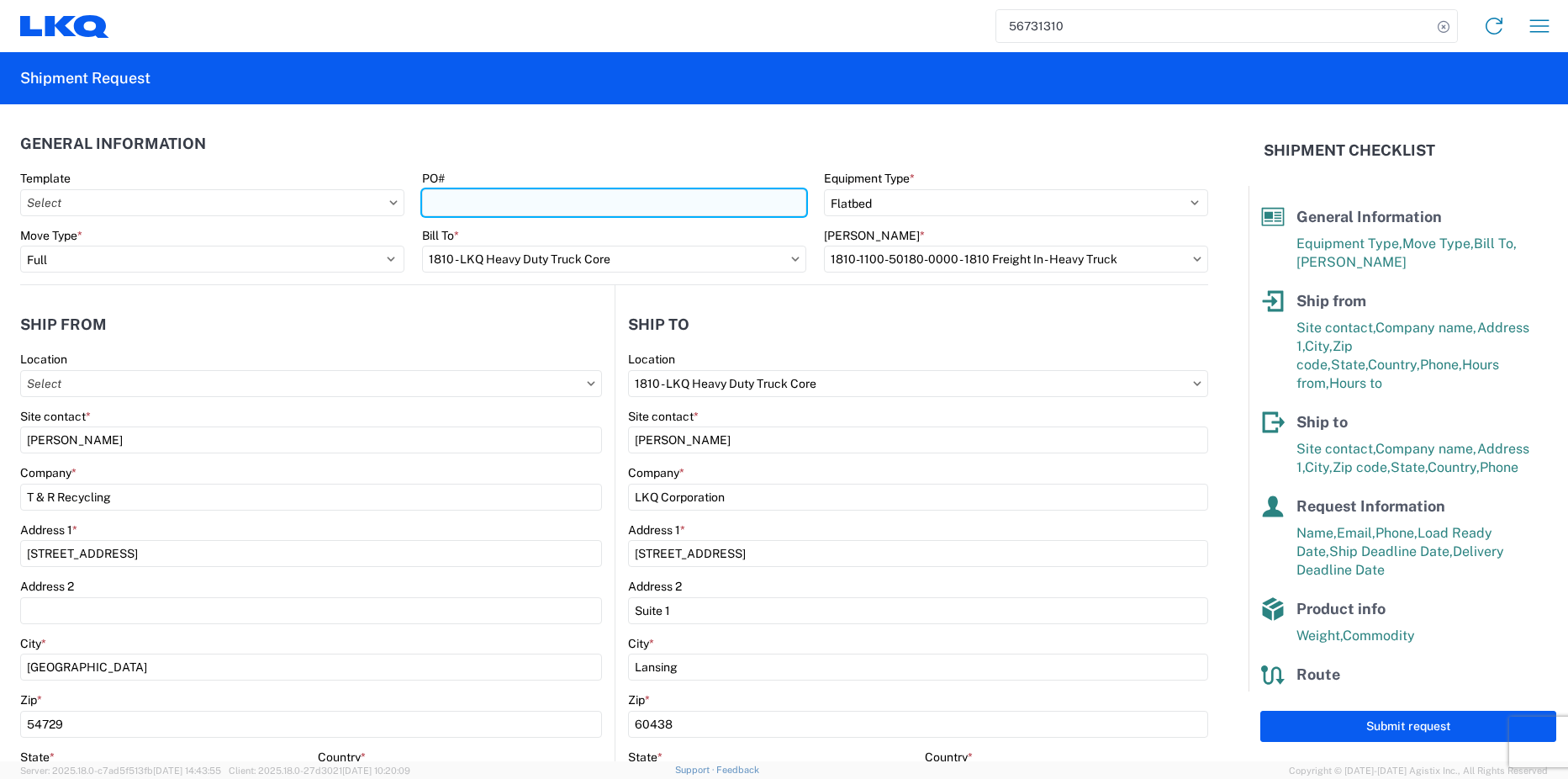
click at [477, 208] on input "PO#" at bounding box center [614, 202] width 384 height 27
click at [555, 207] on input "BH/INV#10787/T&R#2" at bounding box center [614, 202] width 384 height 27
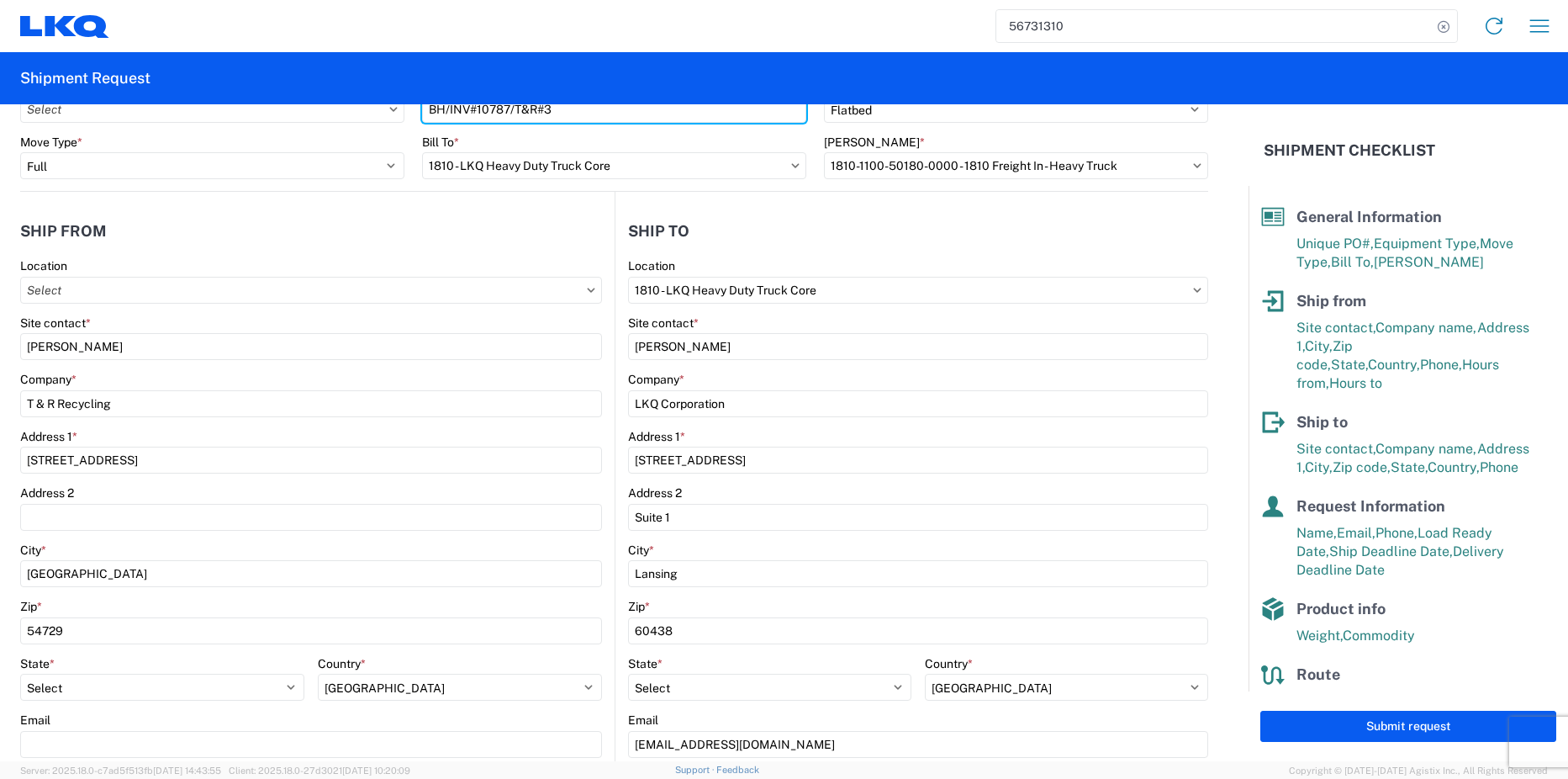
scroll to position [15, 0]
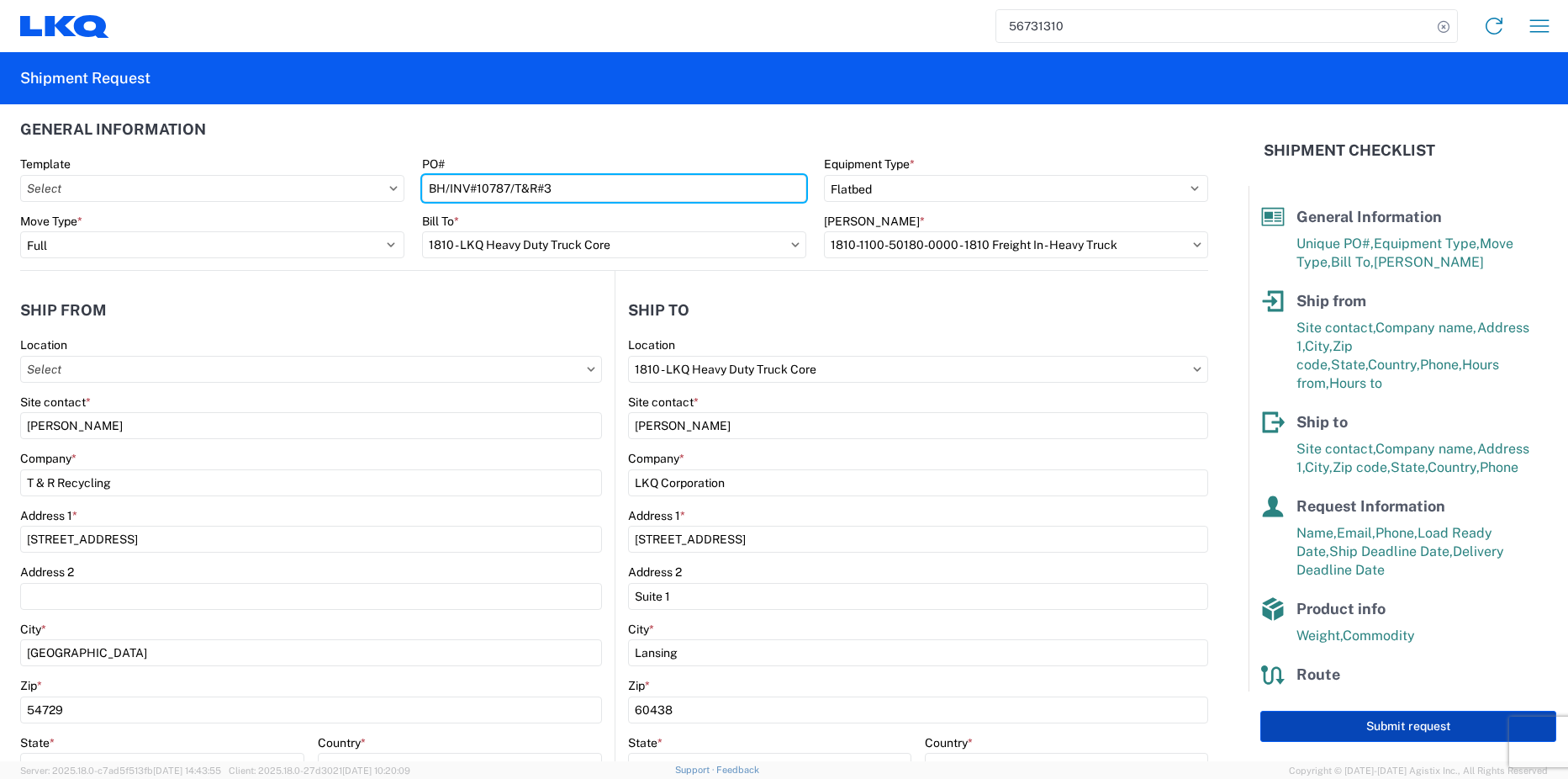
type input "BH/INV#10787/T&R#3"
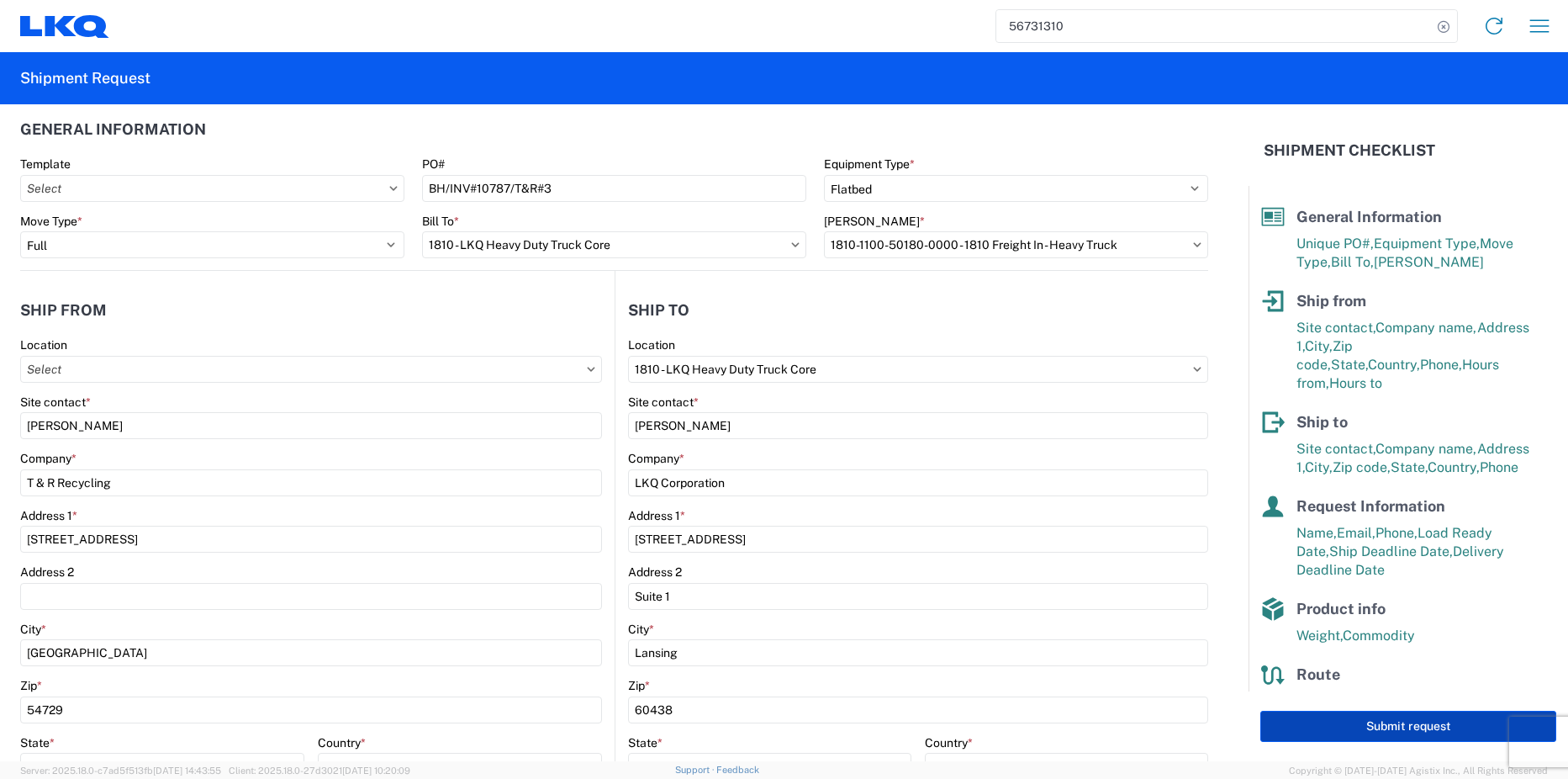
click at [1398, 727] on button "Submit request" at bounding box center [1408, 726] width 296 height 31
